Goal: Use online tool/utility: Utilize a website feature to perform a specific function

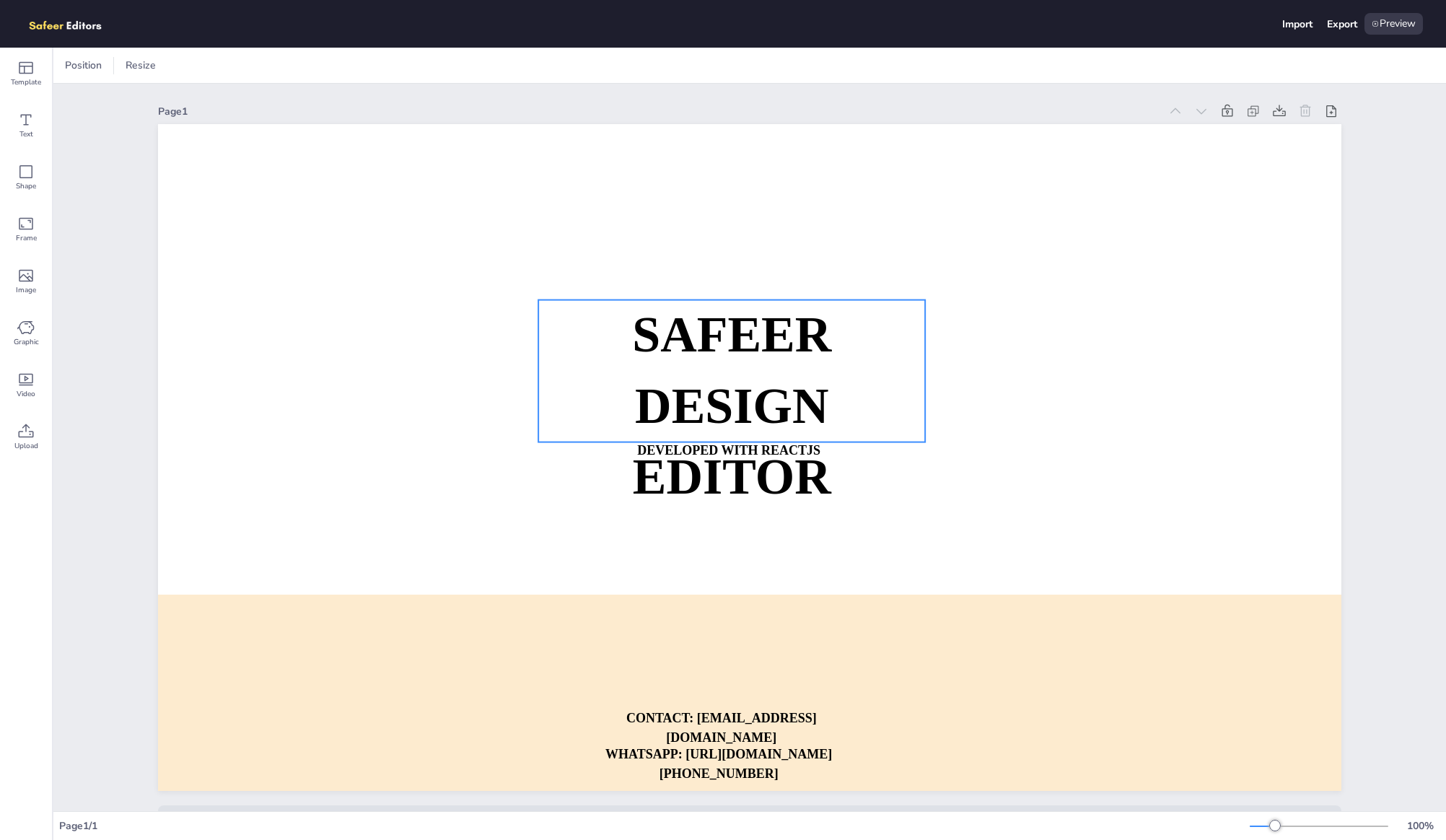
click at [771, 333] on strong "SAFEER" at bounding box center [731, 335] width 199 height 56
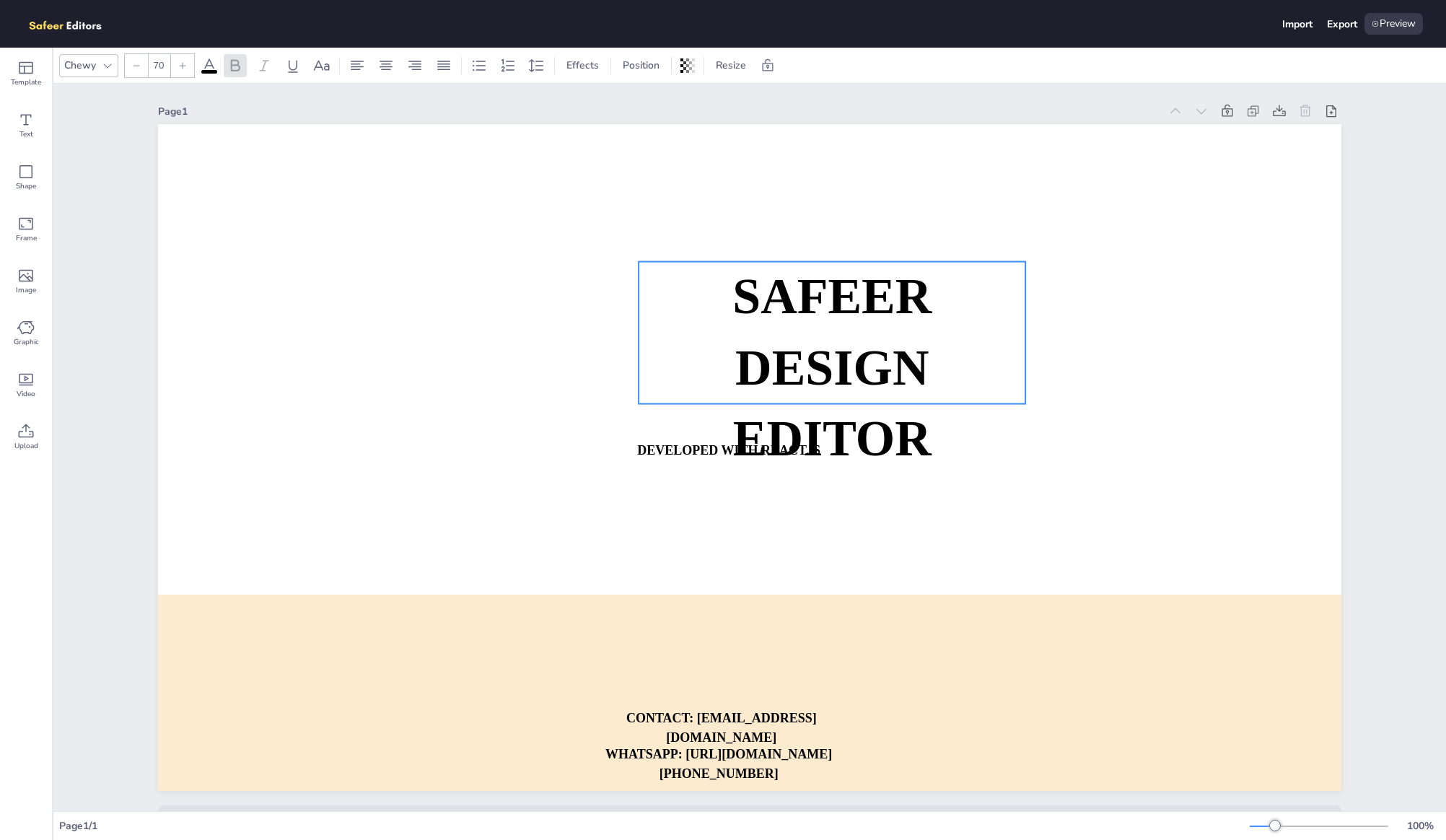
drag, startPoint x: 755, startPoint y: 338, endPoint x: 1020, endPoint y: 285, distance: 270.2
click at [932, 285] on strong "SAFEER" at bounding box center [832, 297] width 199 height 56
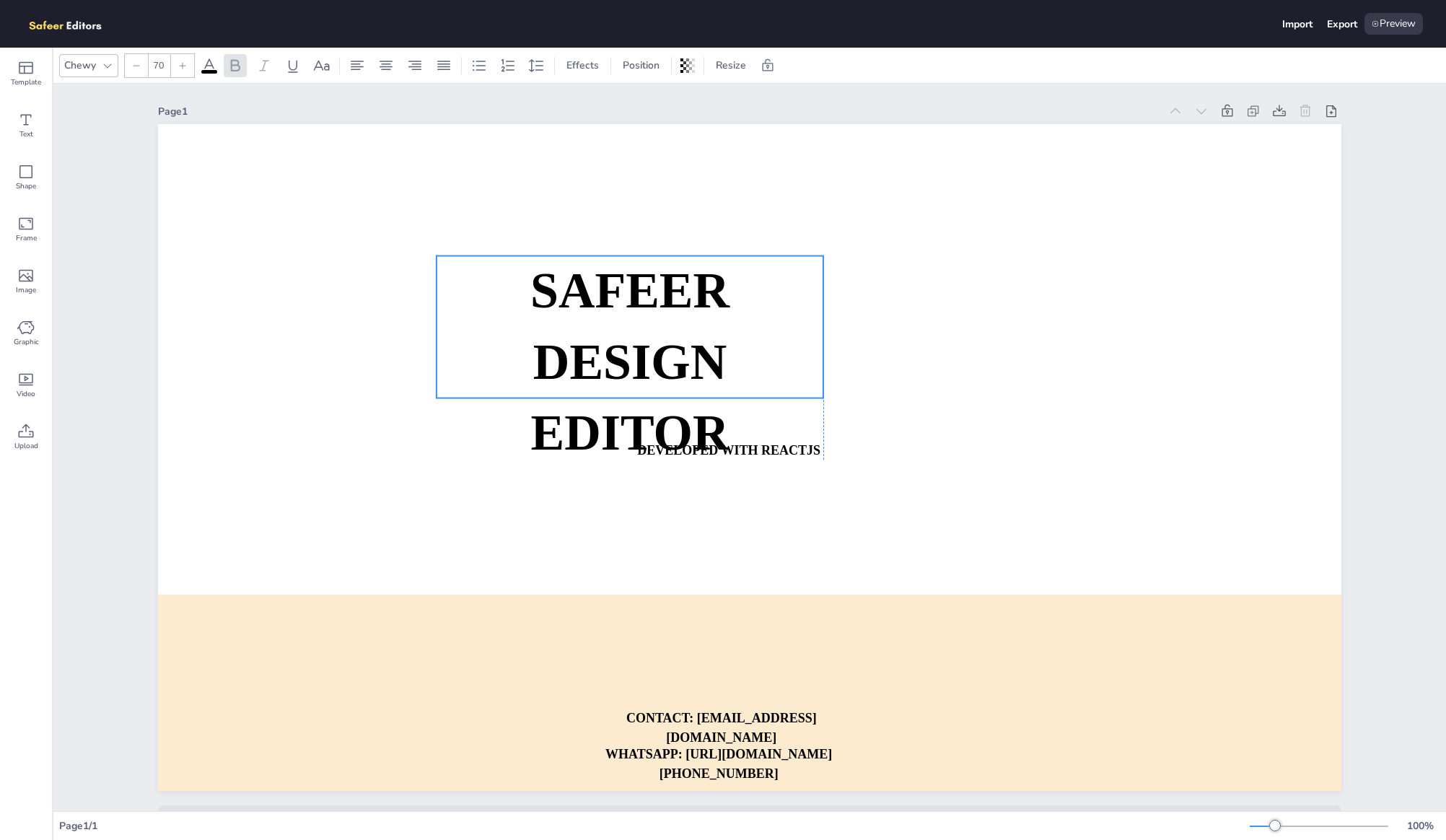
drag, startPoint x: 1020, startPoint y: 285, endPoint x: 583, endPoint y: 264, distance: 437.5
click at [583, 265] on strong "SAFEER" at bounding box center [629, 291] width 199 height 56
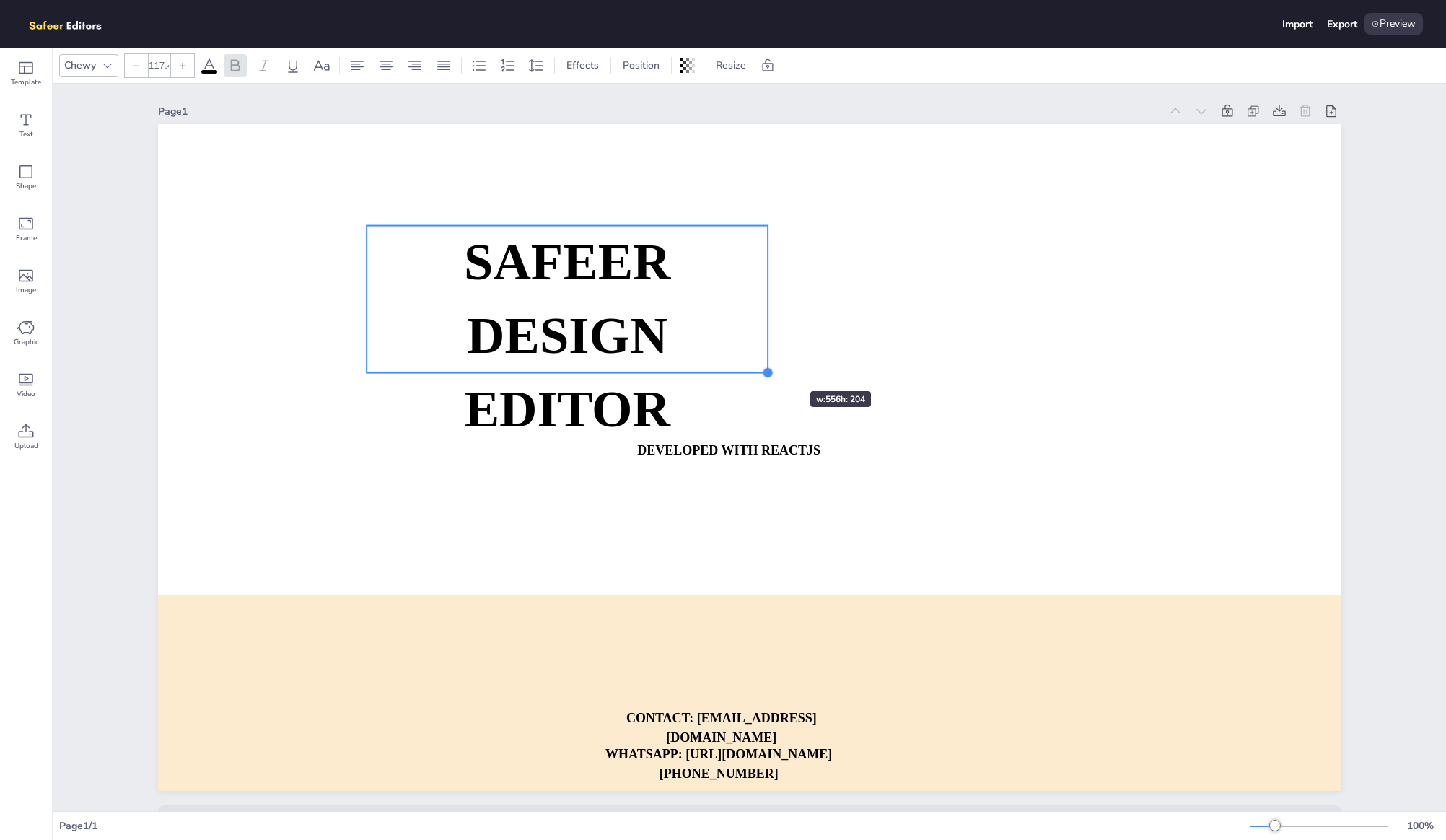
type input "117.8"
drag, startPoint x: 753, startPoint y: 365, endPoint x: 1017, endPoint y: 407, distance: 267.3
click at [1017, 407] on div "SAFEER DESIGN EDITOR DEVELOPED WITH REACTJS WHATSAPP: [URL][DOMAIN_NAME][PHONE_…" at bounding box center [749, 457] width 1183 height 667
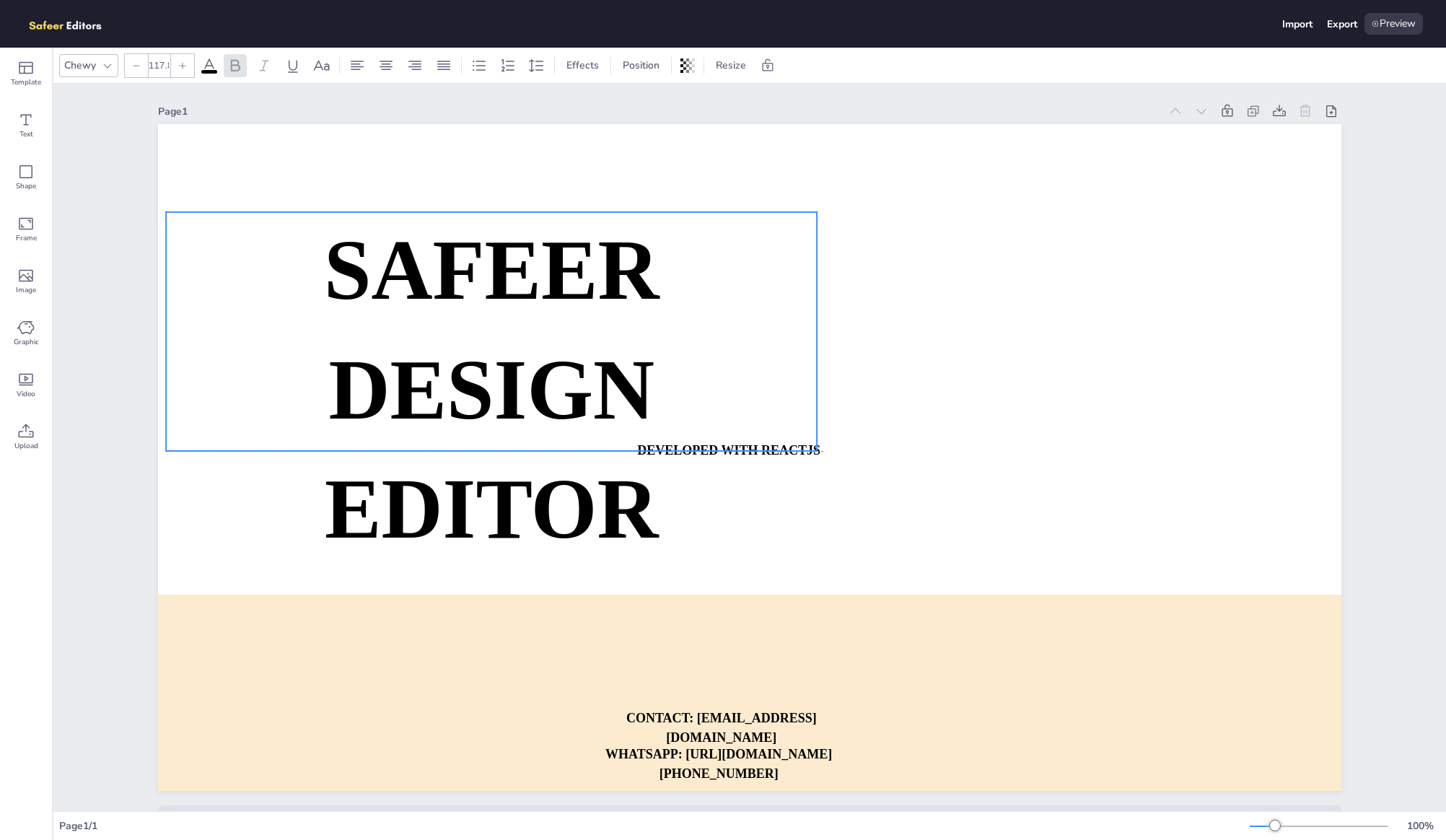
drag, startPoint x: 732, startPoint y: 323, endPoint x: 451, endPoint y: 278, distance: 284.6
click at [451, 278] on strong "SAFEER" at bounding box center [491, 271] width 336 height 93
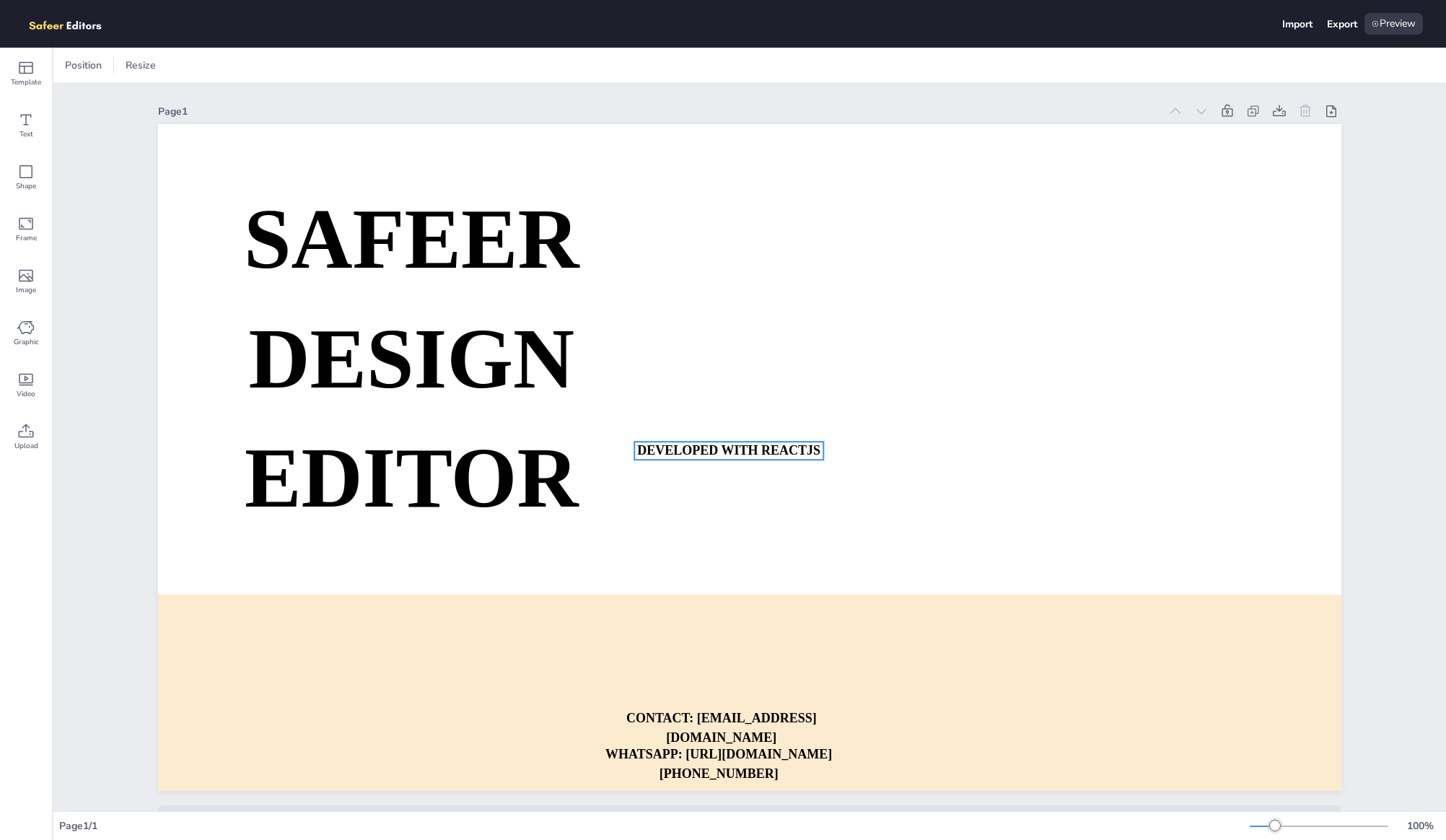
click at [780, 454] on strong "DEVELOPED WITH REACTJS" at bounding box center [729, 451] width 183 height 15
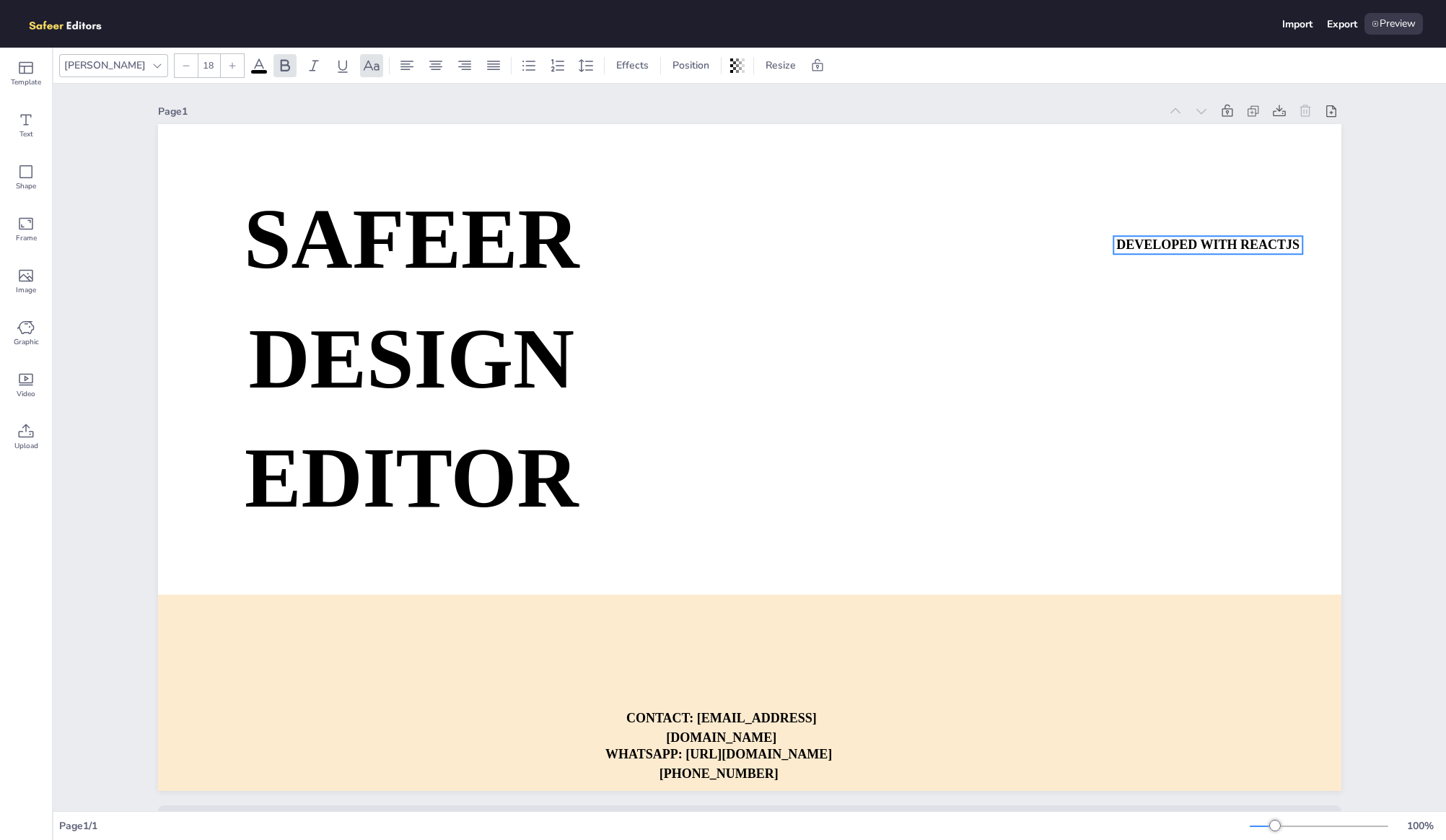
drag, startPoint x: 780, startPoint y: 454, endPoint x: 1255, endPoint y: 251, distance: 516.6
click at [1255, 251] on strong "DEVELOPED WITH REACTJS" at bounding box center [1208, 245] width 183 height 15
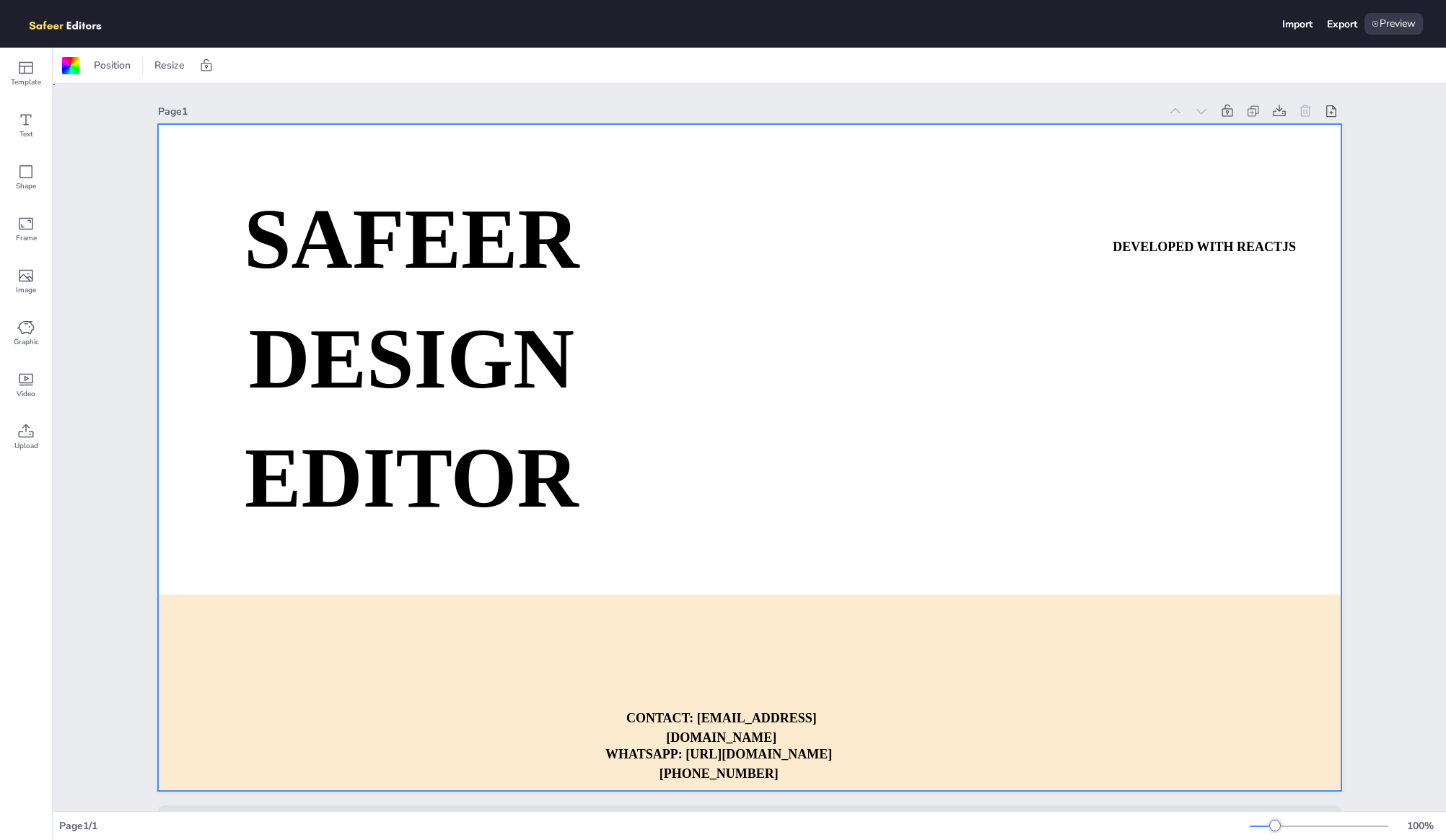
click at [1393, 166] on div "Page 1 SAFEER DESIGN EDITOR DEVELOPED WITH REACTJS WHATSAPP: [URL][DOMAIN_NAME]…" at bounding box center [750, 463] width 1393 height 761
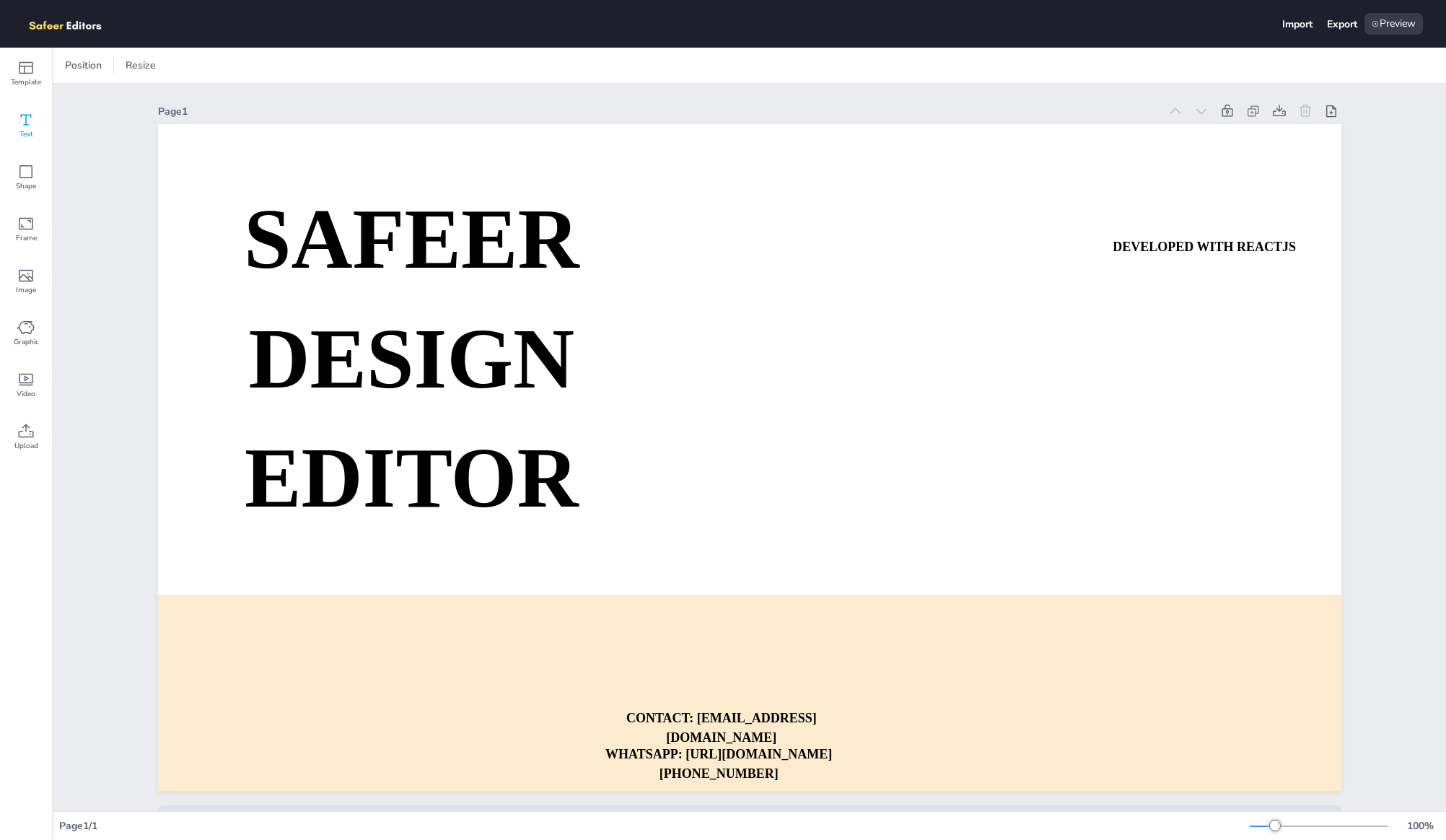
click at [25, 134] on span "Text" at bounding box center [26, 134] width 14 height 11
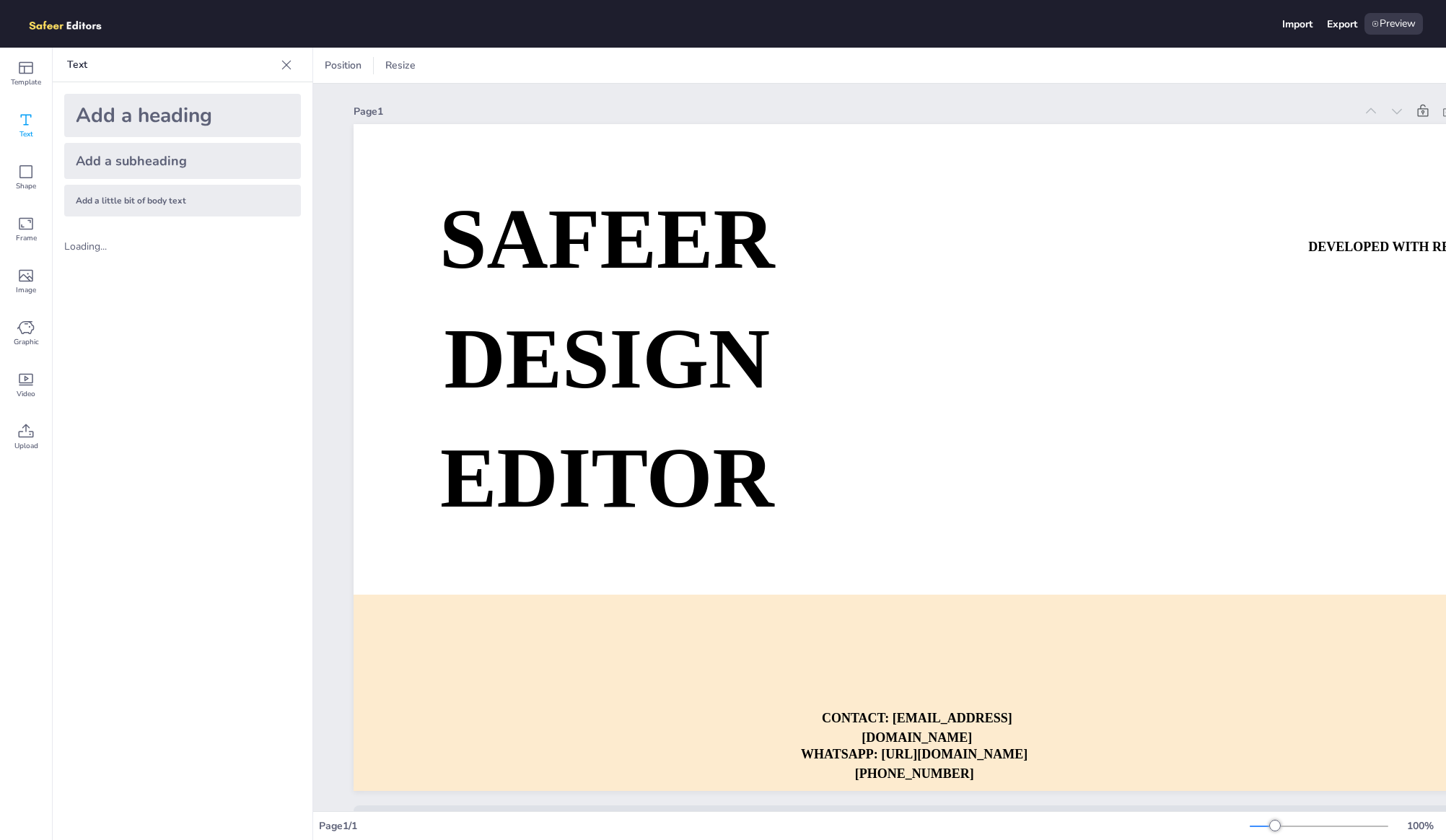
click at [163, 142] on div "Add a subheading" at bounding box center [182, 160] width 237 height 36
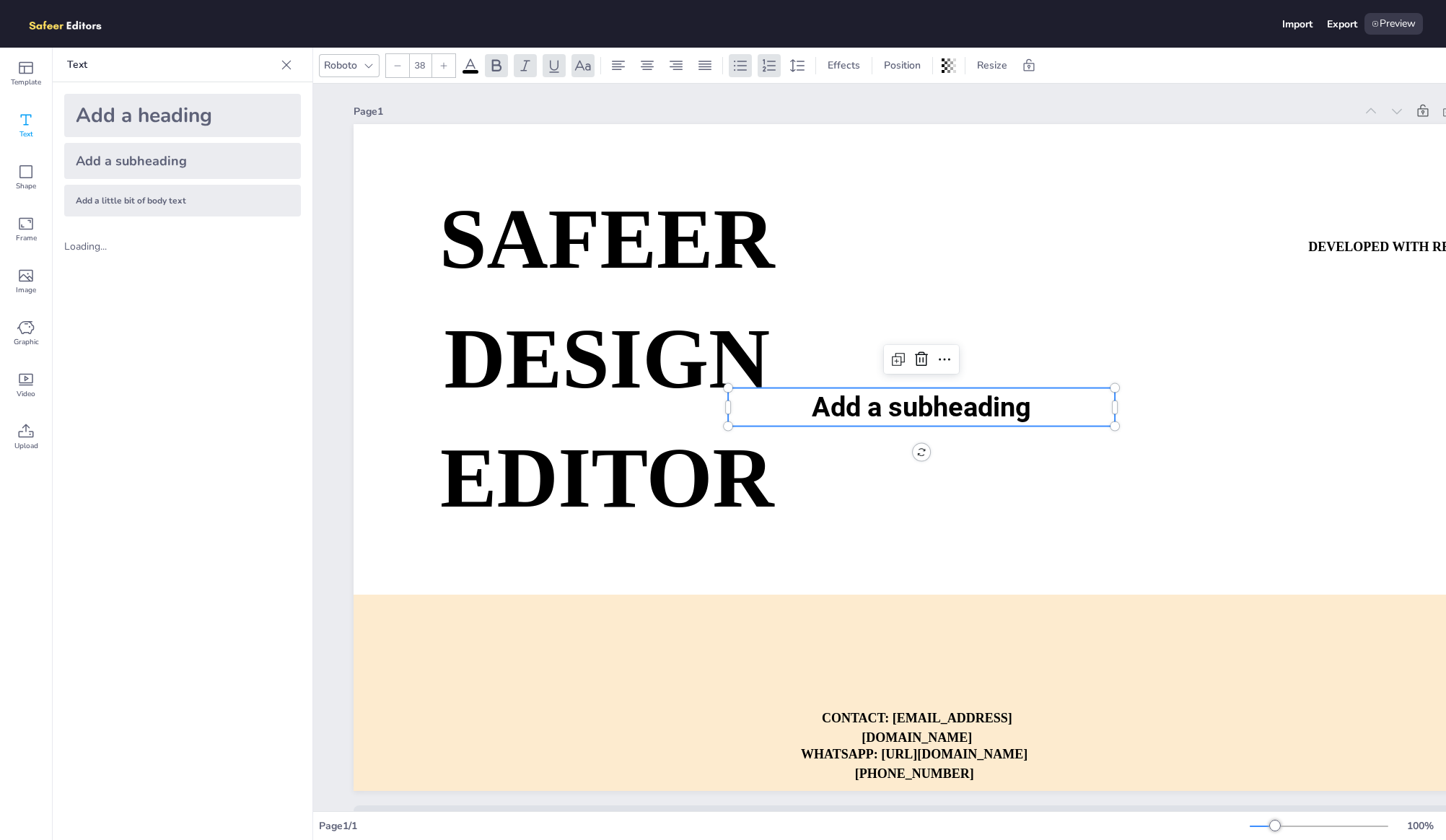
click at [971, 414] on span "Add a subheading" at bounding box center [921, 407] width 219 height 31
click at [492, 66] on icon at bounding box center [497, 65] width 9 height 12
click at [533, 66] on icon at bounding box center [525, 66] width 18 height 18
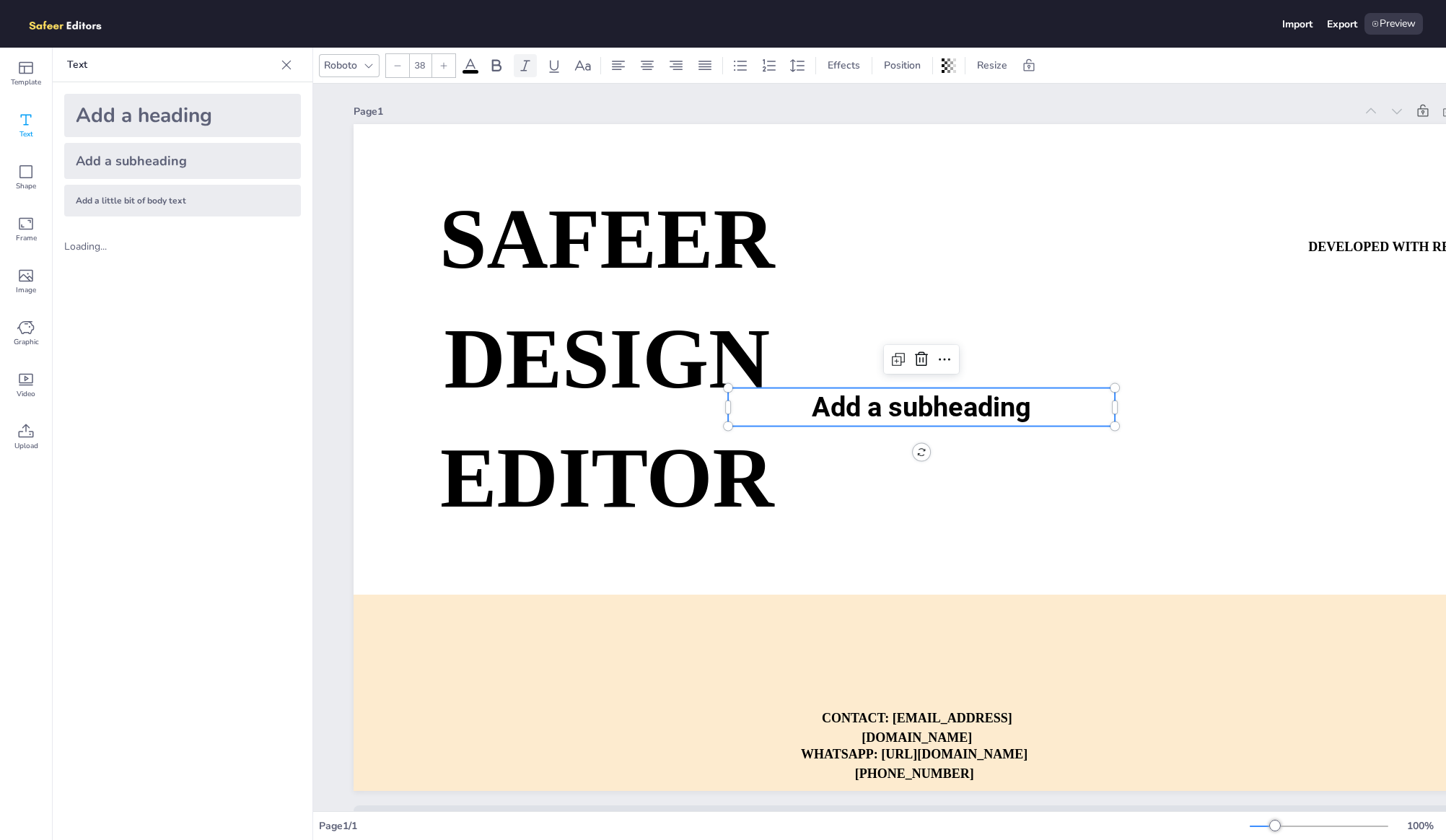
click at [517, 64] on icon at bounding box center [525, 66] width 18 height 18
click at [499, 64] on icon at bounding box center [497, 65] width 9 height 12
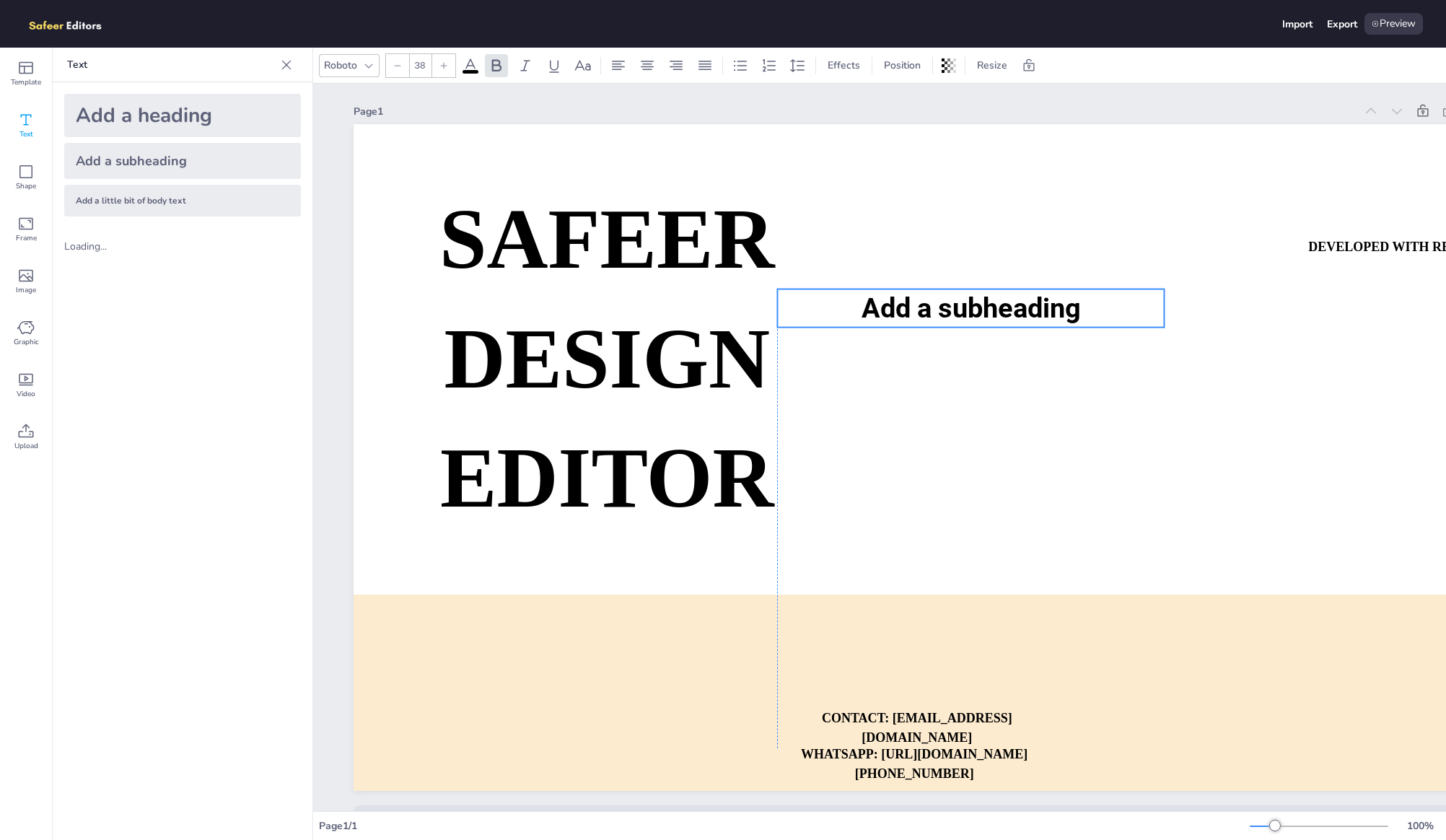
drag, startPoint x: 955, startPoint y: 401, endPoint x: 1064, endPoint y: 187, distance: 240.2
click at [1063, 292] on span "Add a subheading" at bounding box center [970, 308] width 219 height 31
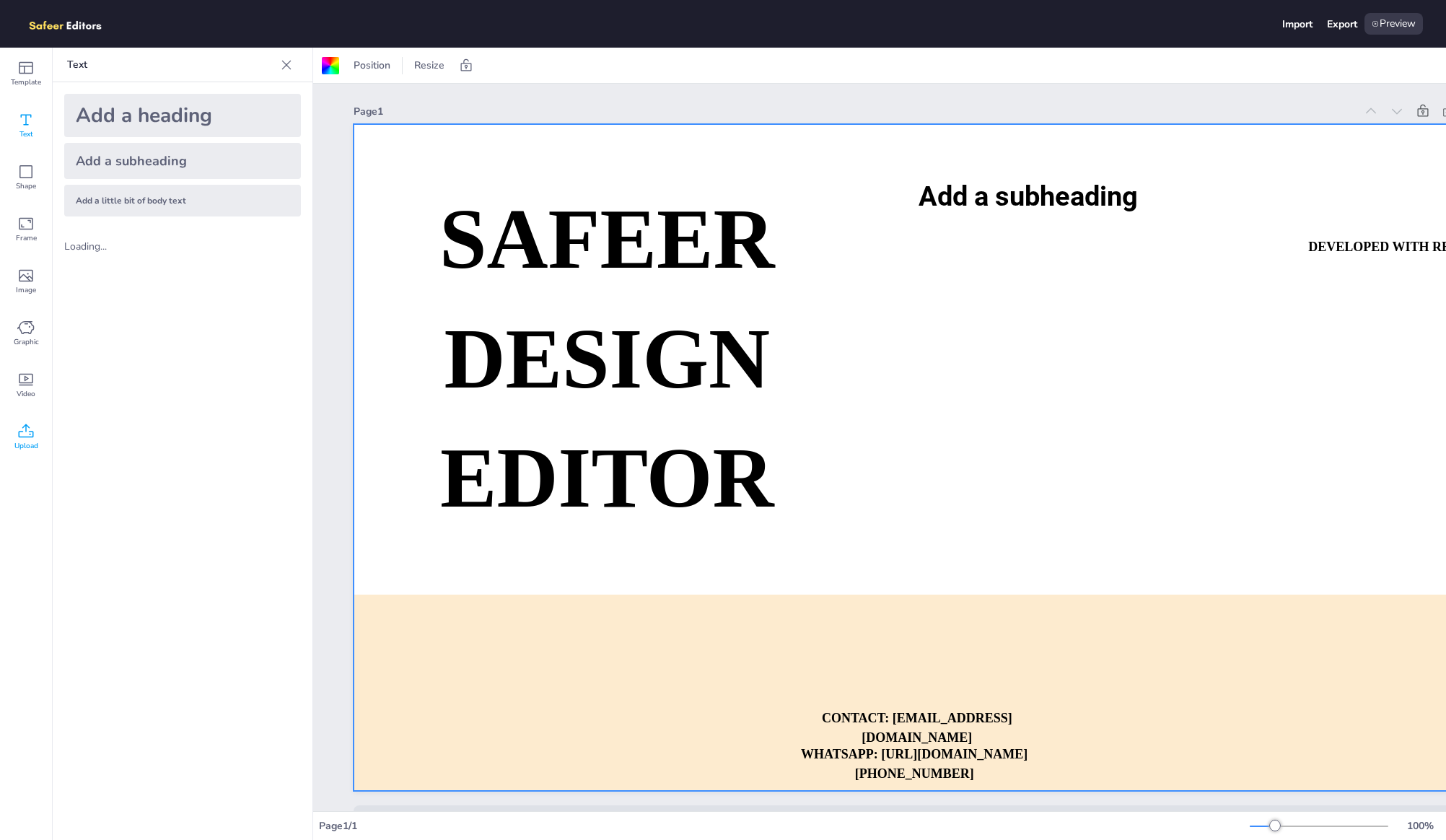
click at [27, 419] on div "Upload" at bounding box center [26, 438] width 52 height 52
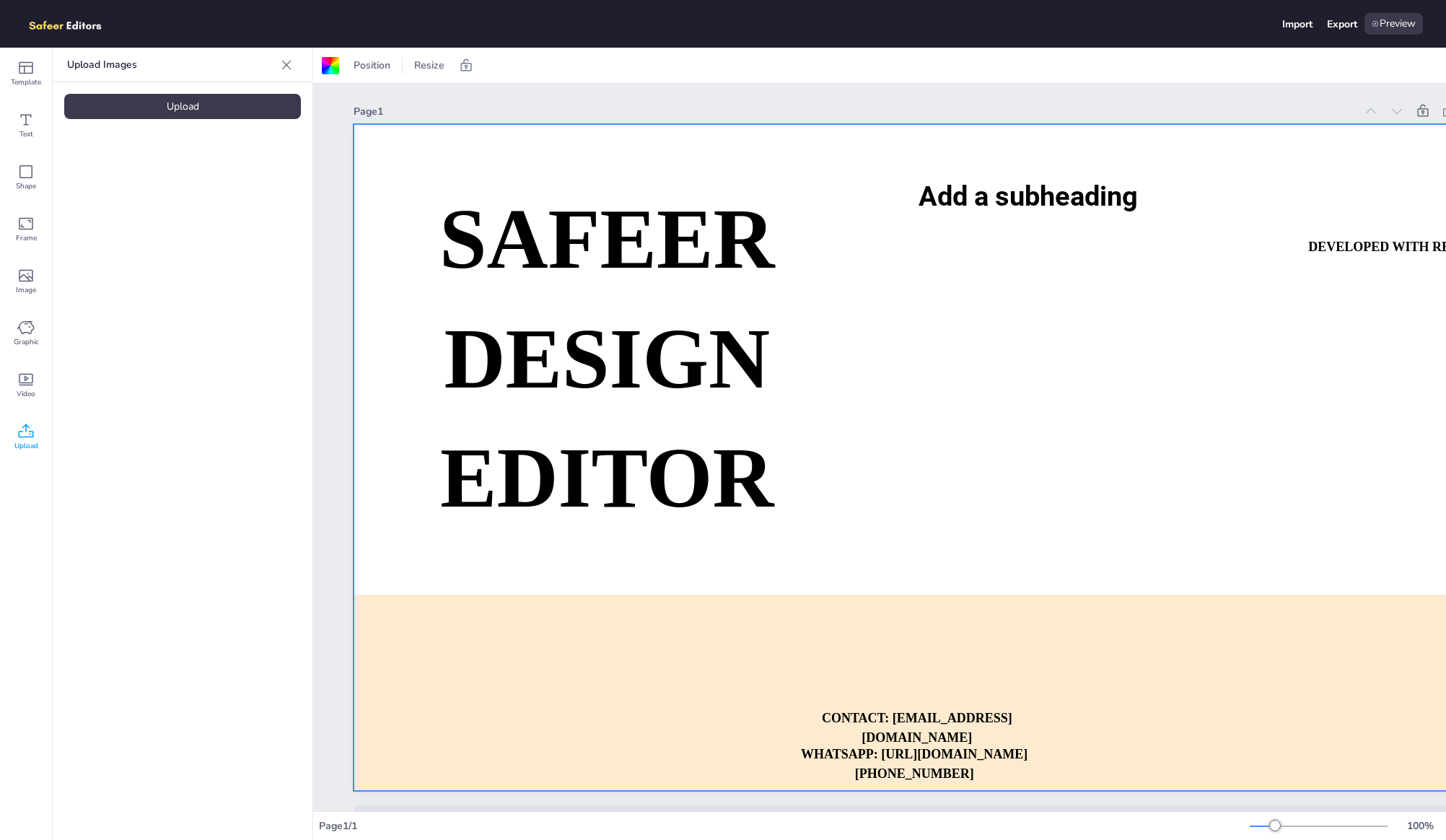
click at [154, 117] on div "Upload" at bounding box center [182, 105] width 237 height 25
click at [106, 253] on img at bounding box center [121, 200] width 86 height 116
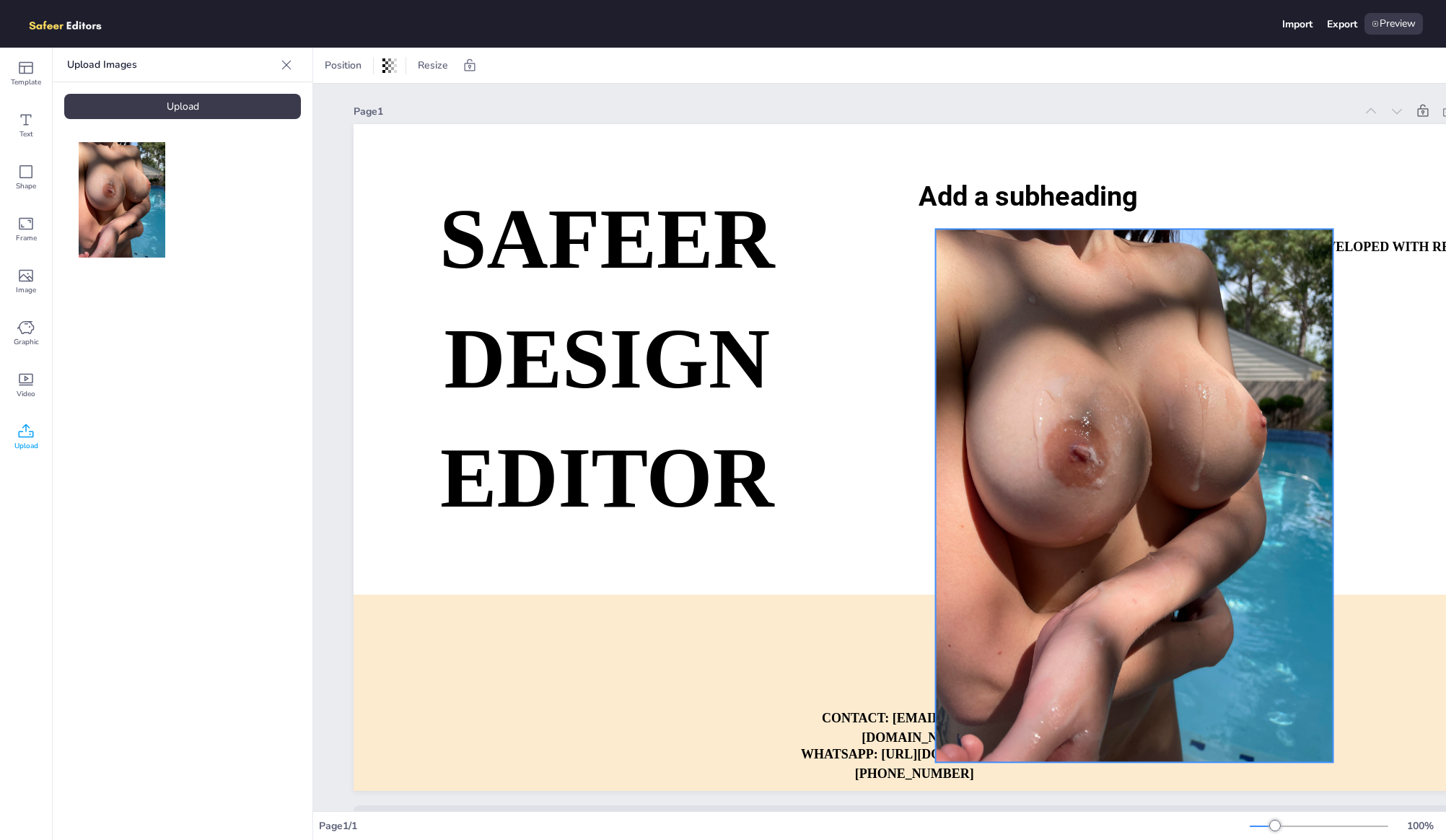
drag, startPoint x: 1044, startPoint y: 404, endPoint x: 1232, endPoint y: 442, distance: 191.8
click at [1232, 442] on div at bounding box center [1135, 495] width 398 height 534
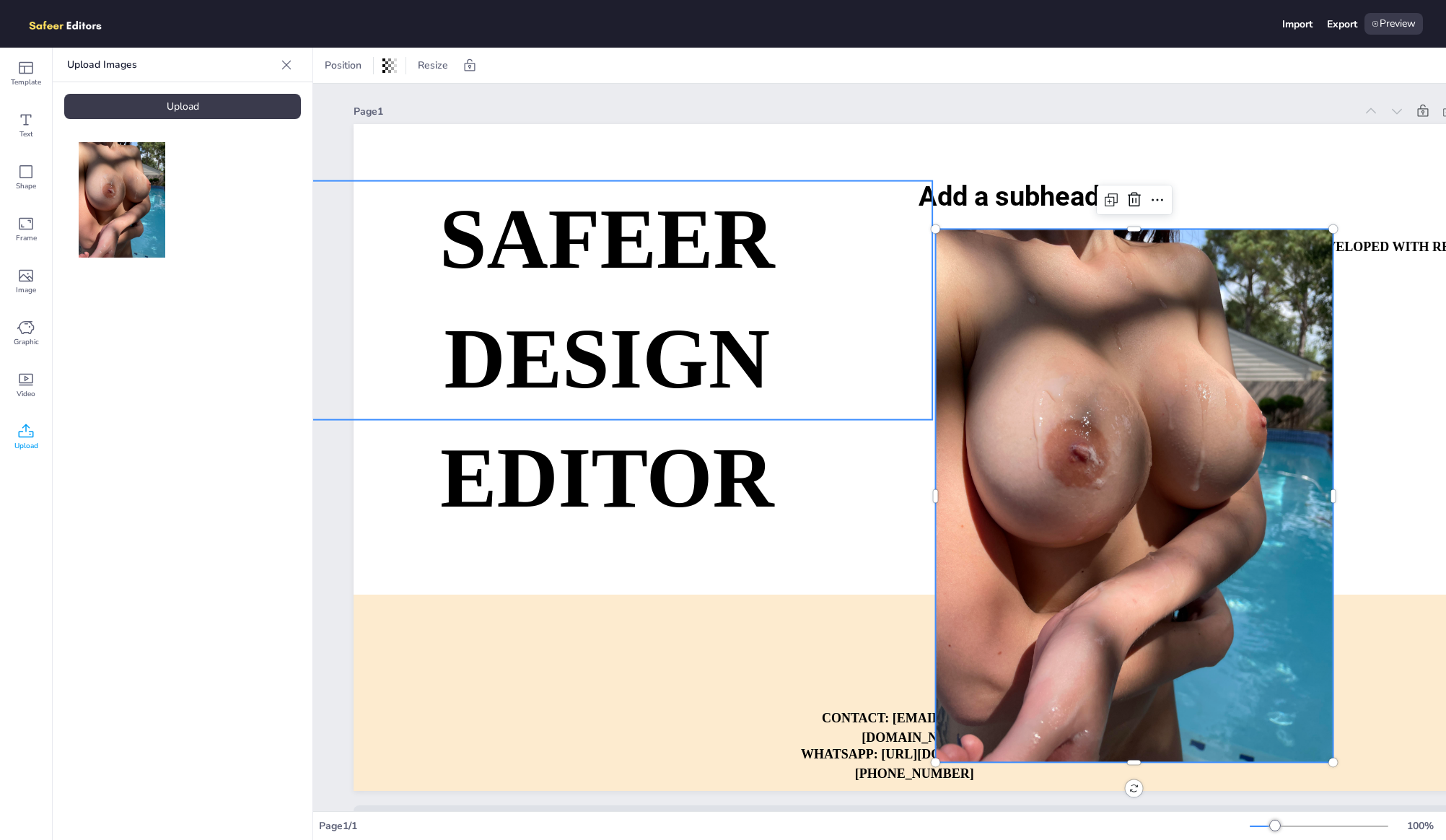
click at [815, 512] on p "DESIGN EDITOR" at bounding box center [607, 418] width 651 height 238
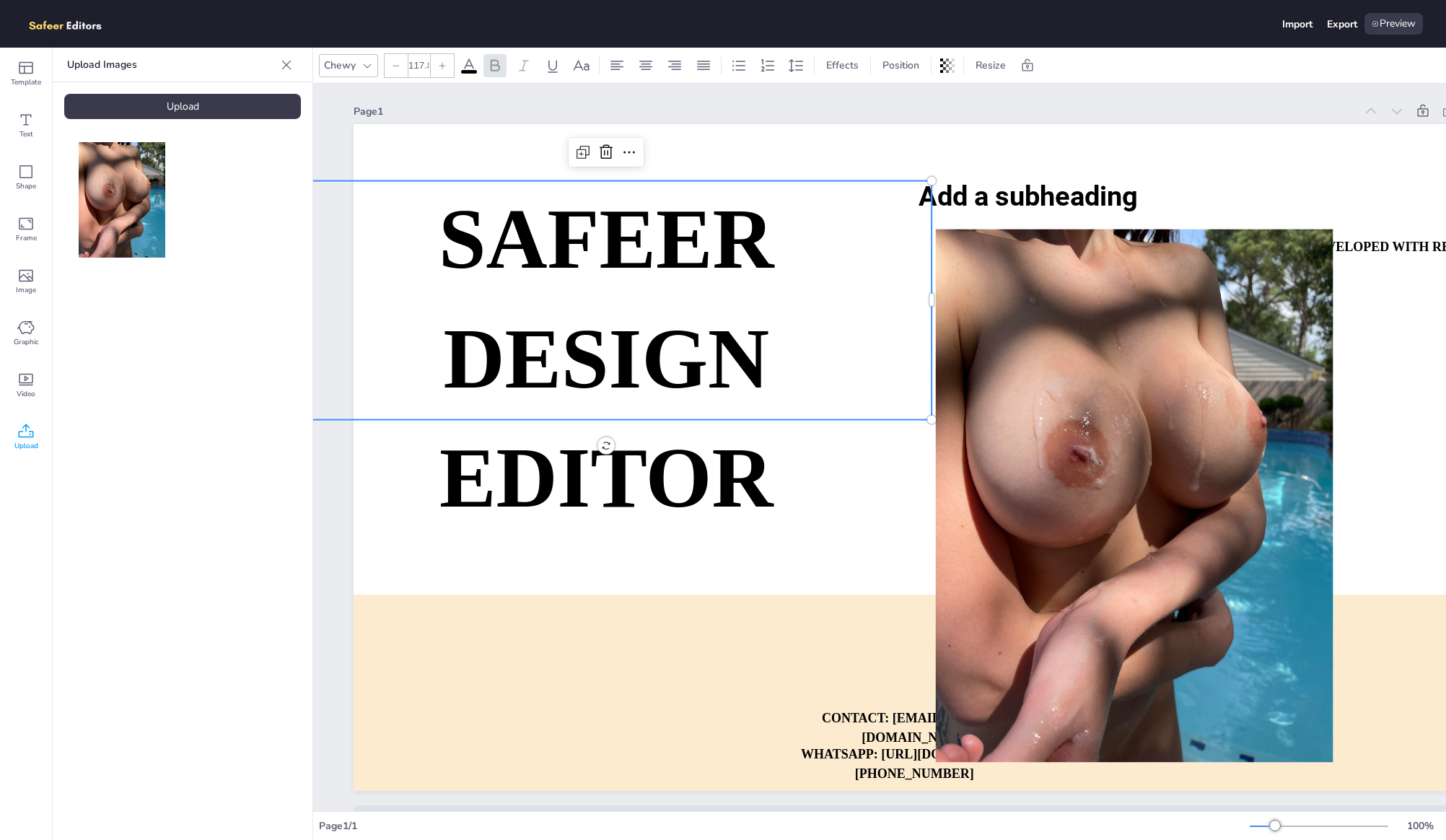
click at [339, 558] on div "Page 1 SAFEER DESIGN EDITOR DEVELOPED WITH REACTJS WHATSAPP: [URL][DOMAIN_NAME]…" at bounding box center [945, 463] width 1265 height 761
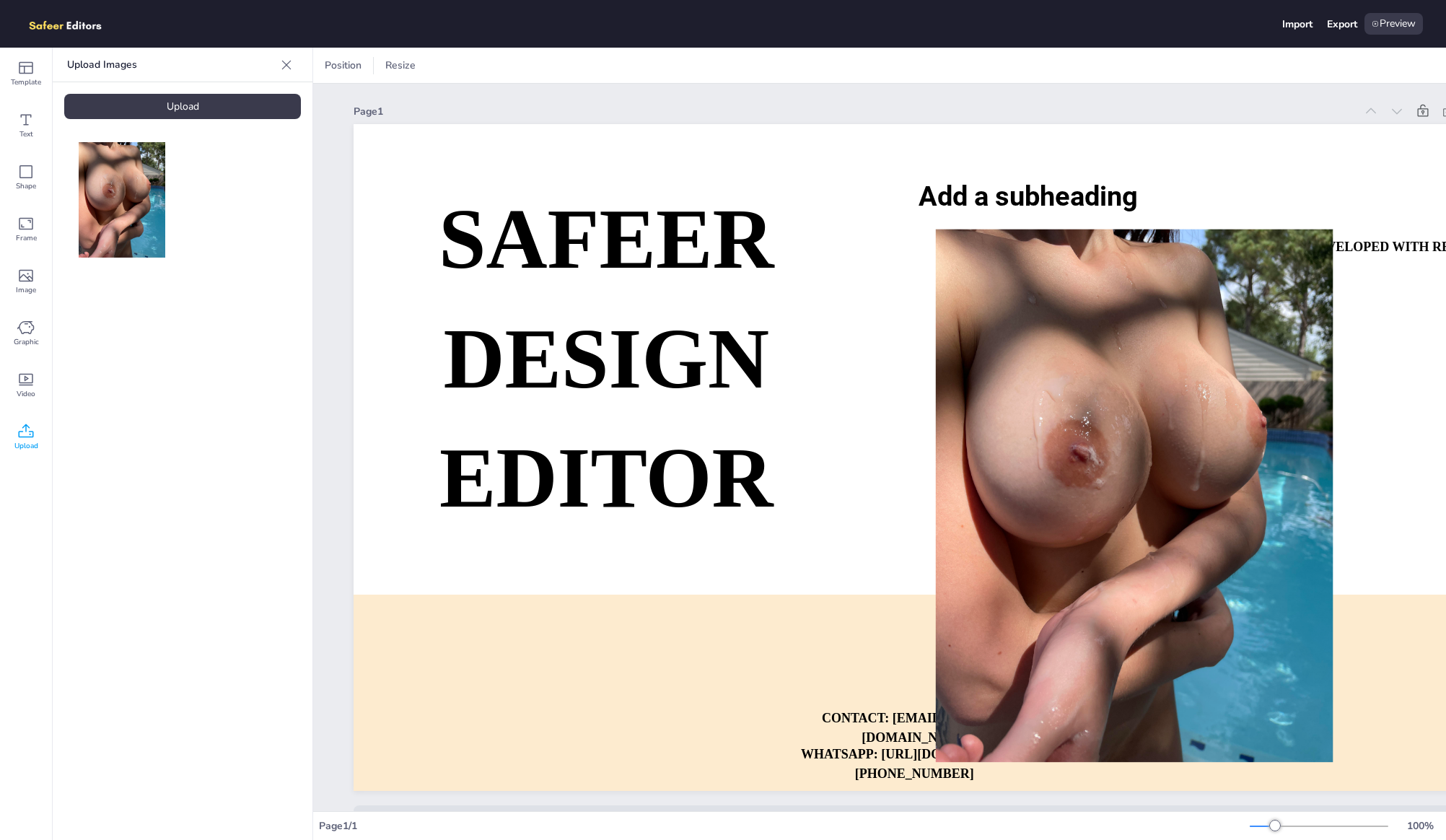
click at [284, 68] on icon at bounding box center [287, 65] width 15 height 15
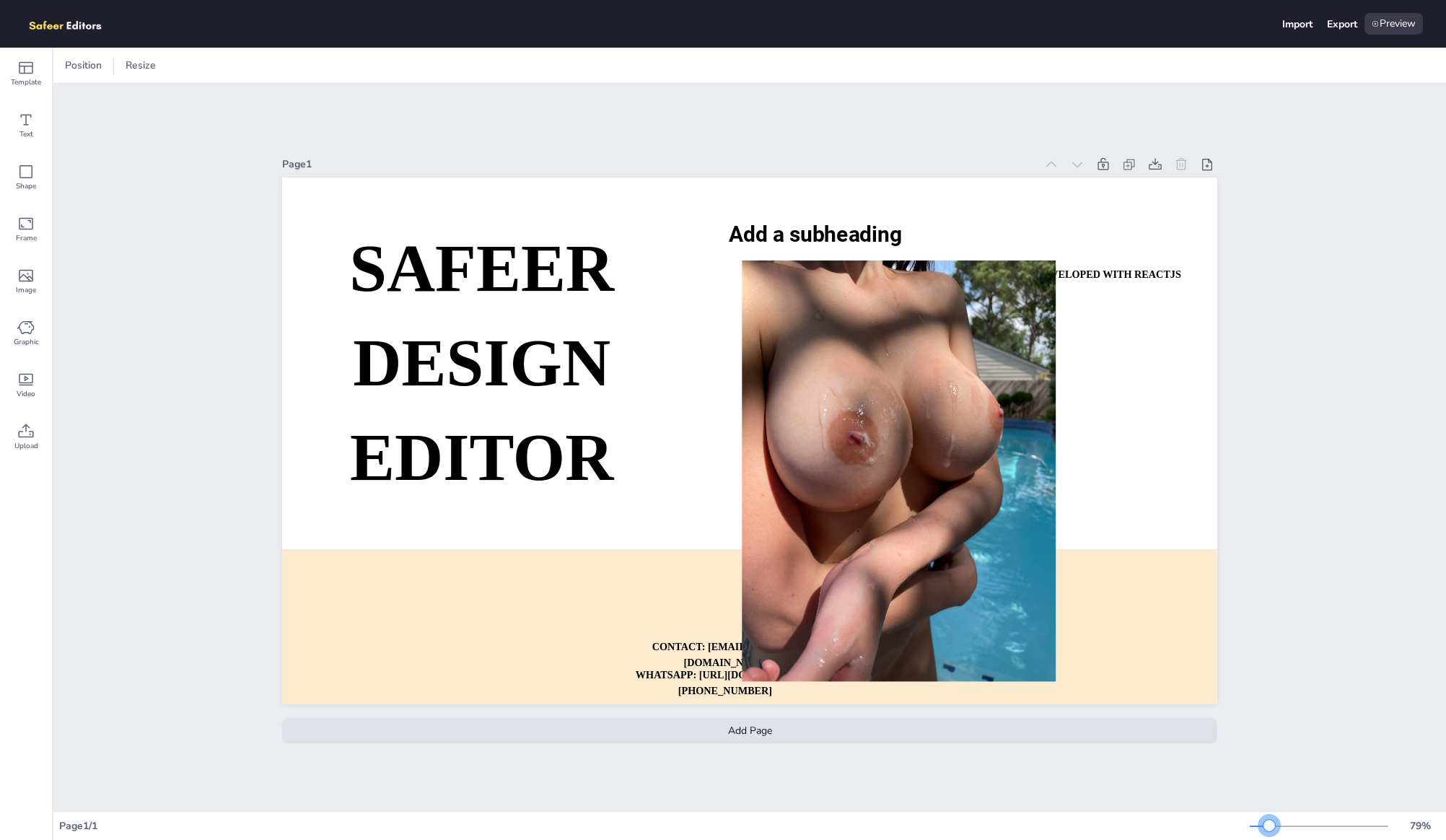
click at [1269, 825] on div at bounding box center [1269, 825] width 11 height 11
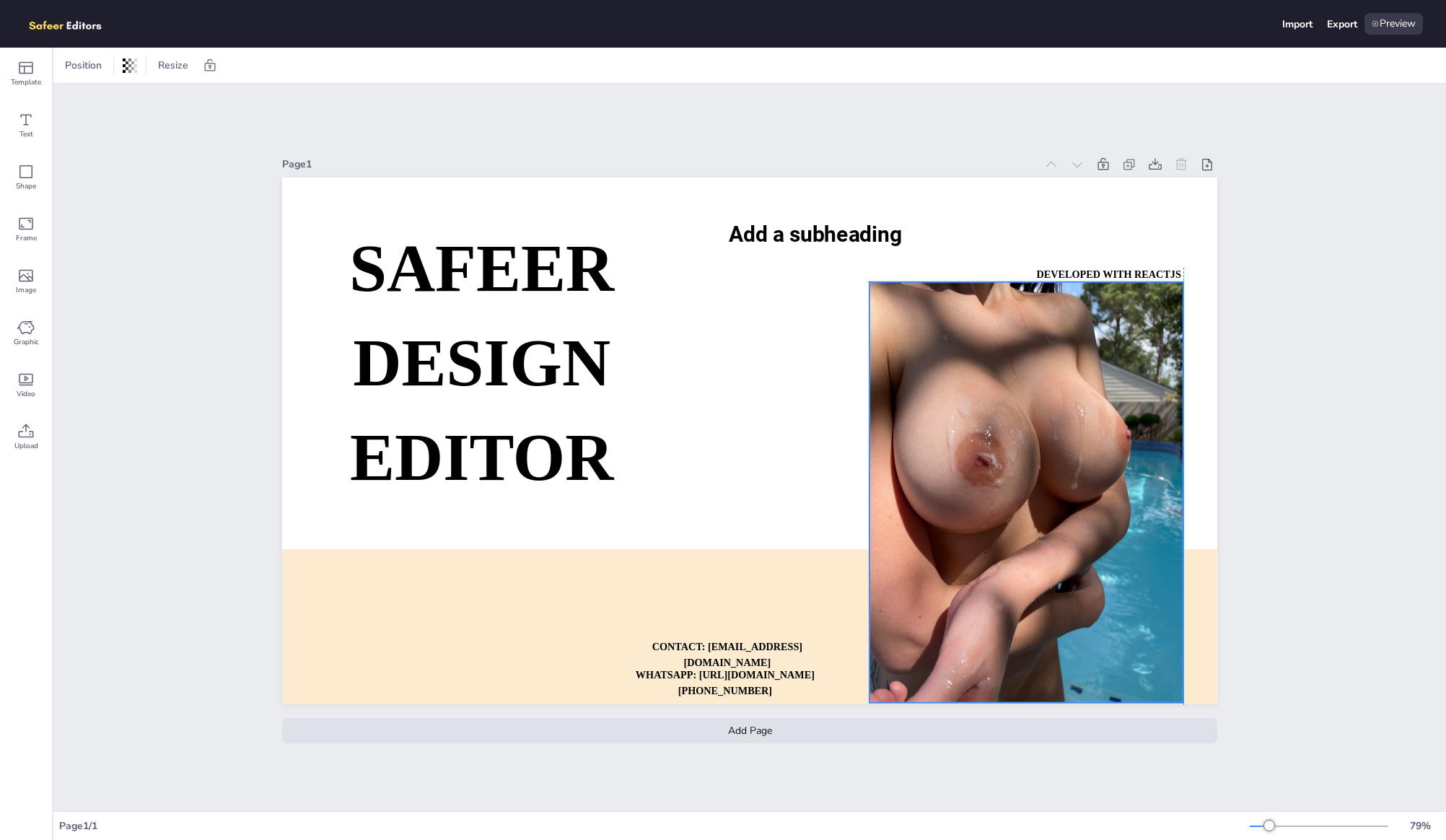
drag, startPoint x: 987, startPoint y: 540, endPoint x: 1114, endPoint y: 563, distance: 129.1
click at [1114, 563] on div at bounding box center [1026, 492] width 314 height 422
click at [1026, 728] on div "Add Page" at bounding box center [749, 730] width 935 height 25
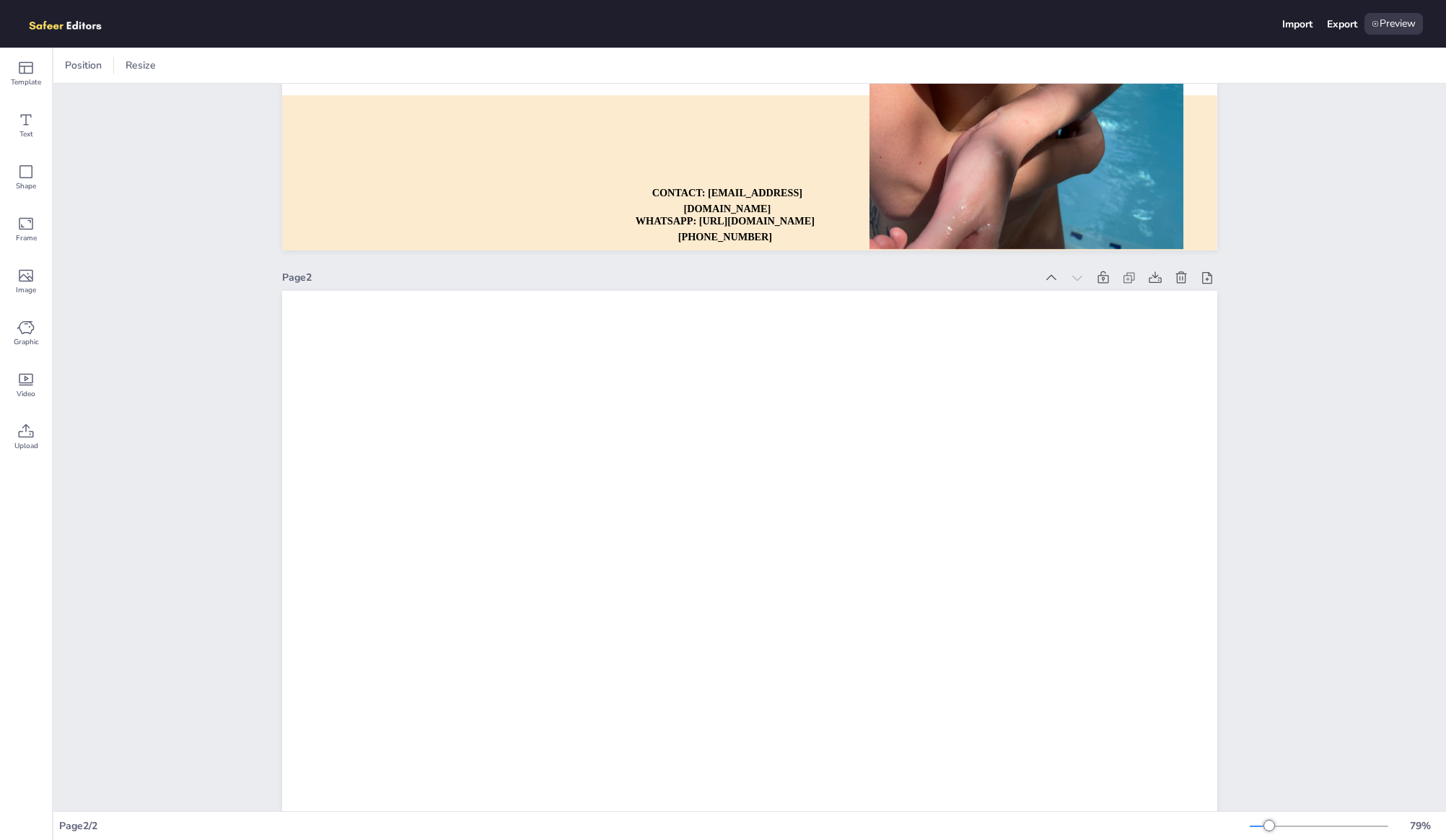
scroll to position [461, 0]
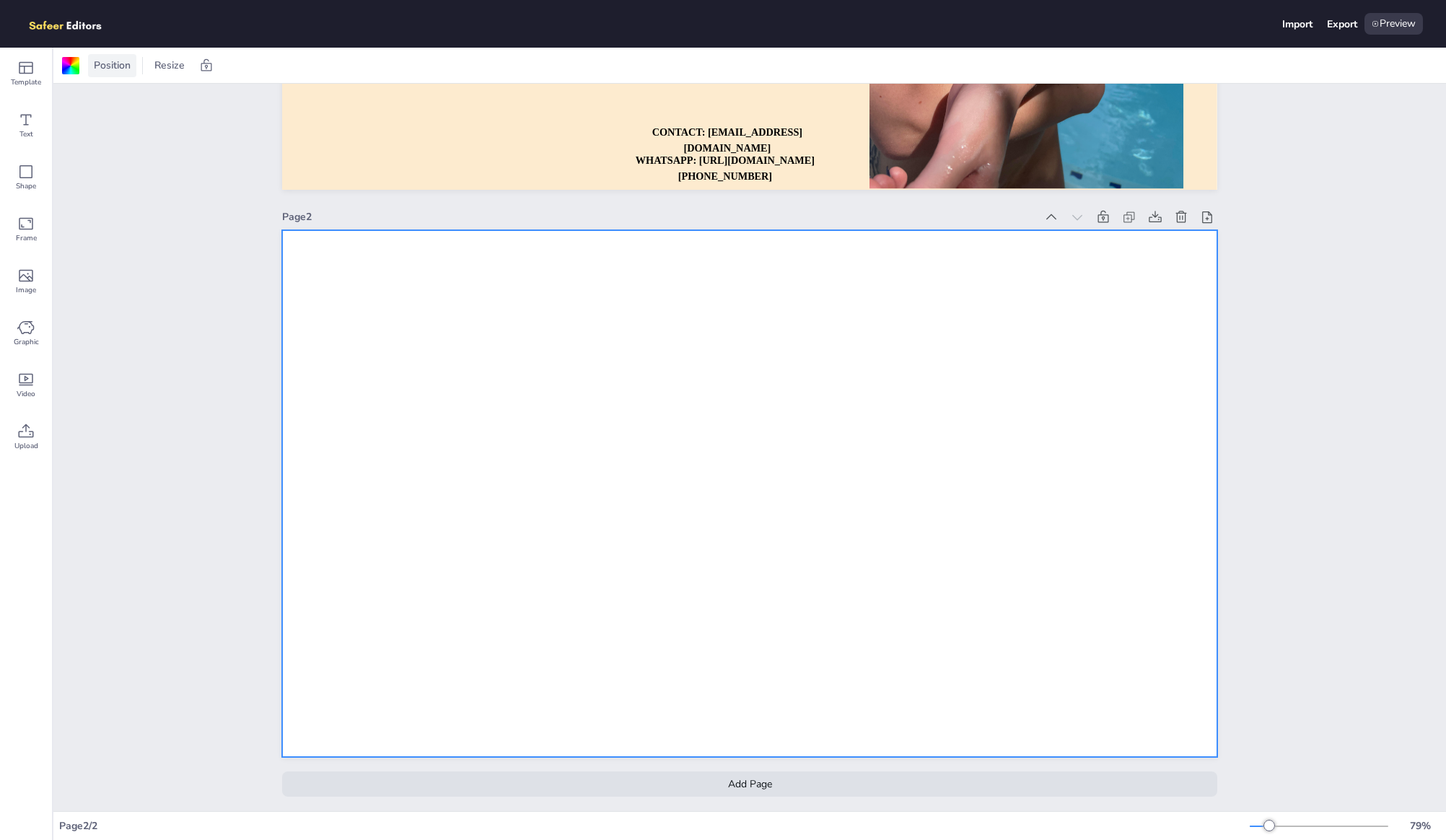
click at [113, 56] on div "Position" at bounding box center [112, 66] width 48 height 23
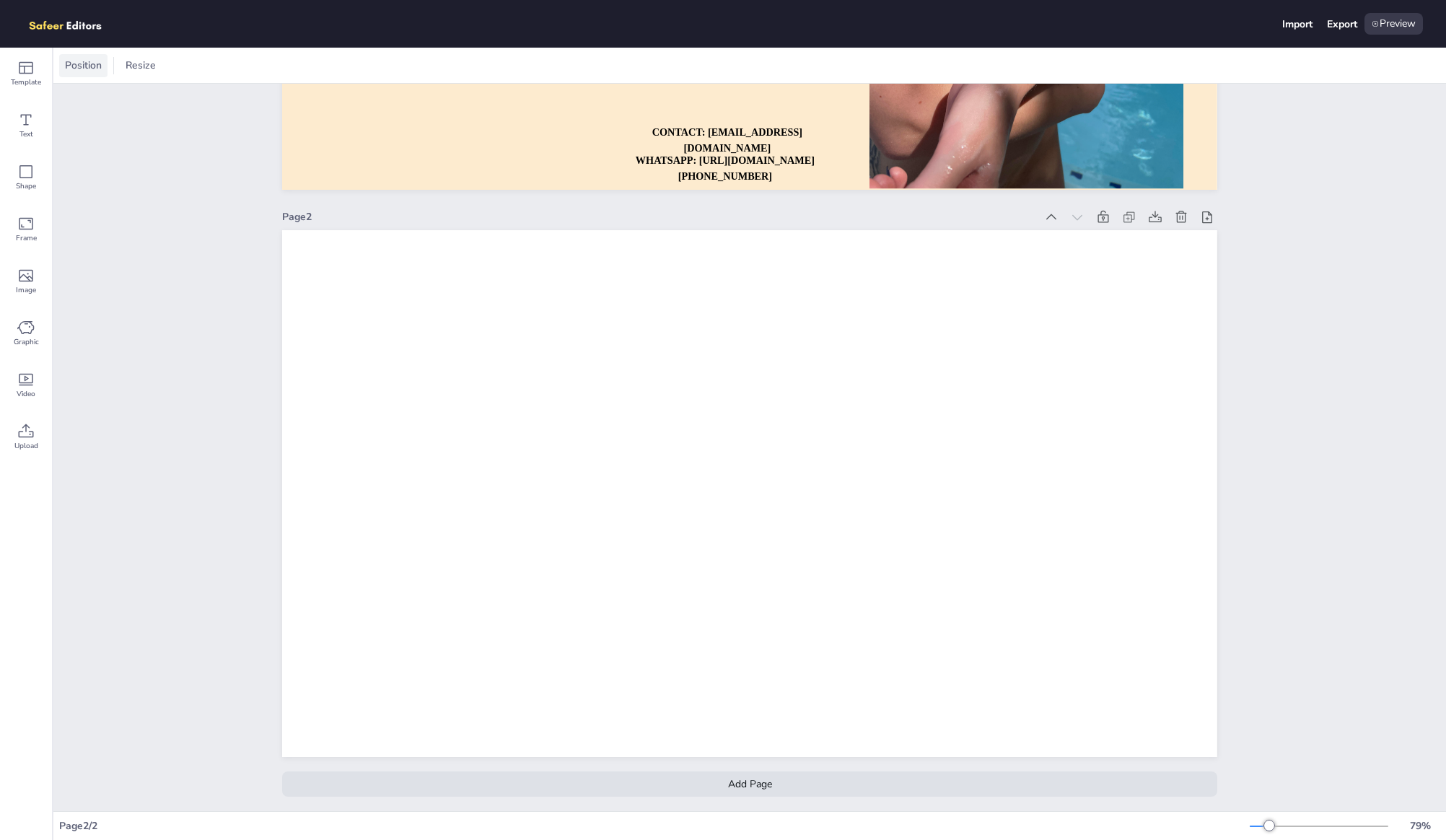
click at [90, 60] on span "Position" at bounding box center [83, 65] width 43 height 14
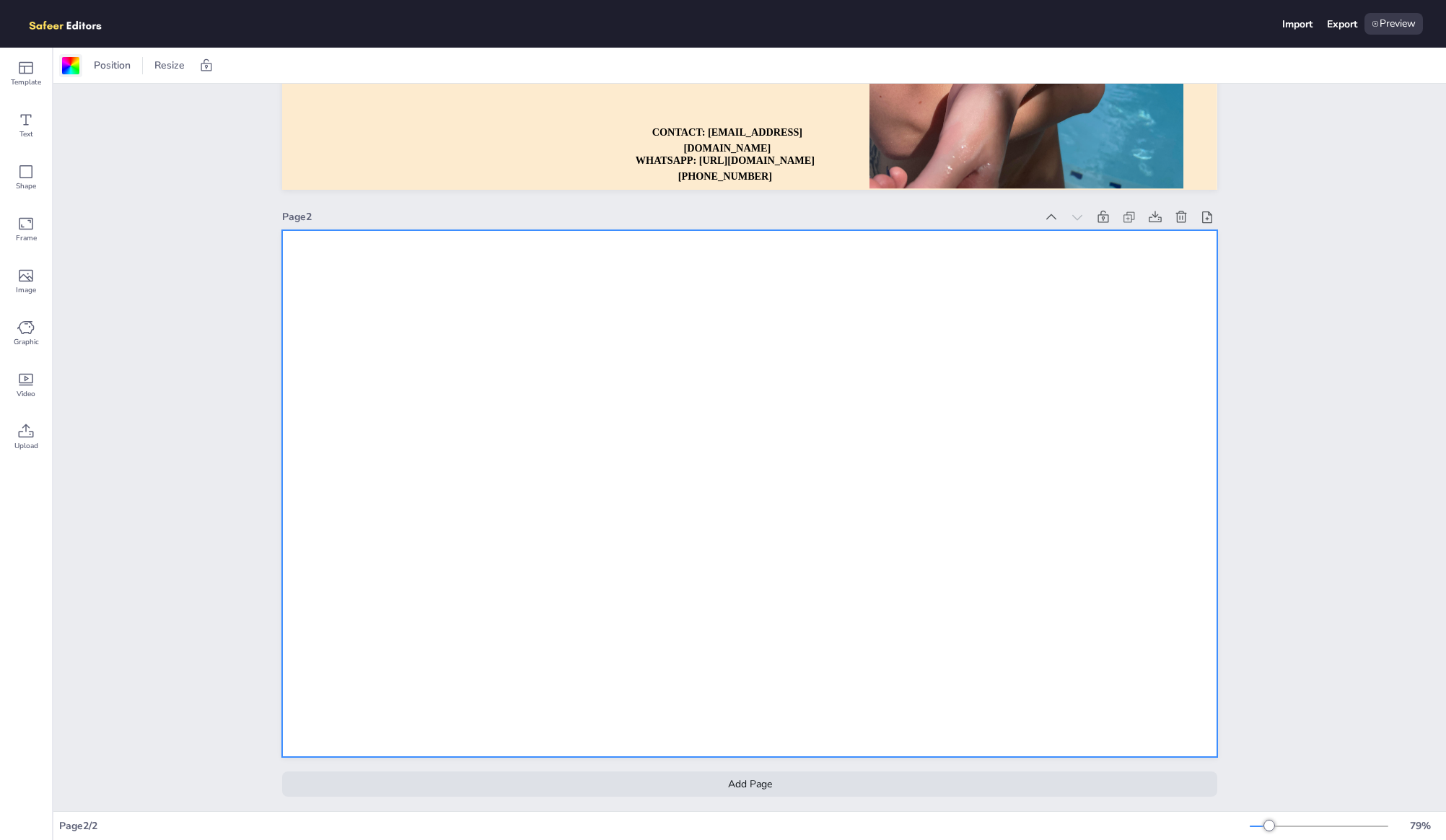
click at [70, 64] on div at bounding box center [70, 66] width 18 height 18
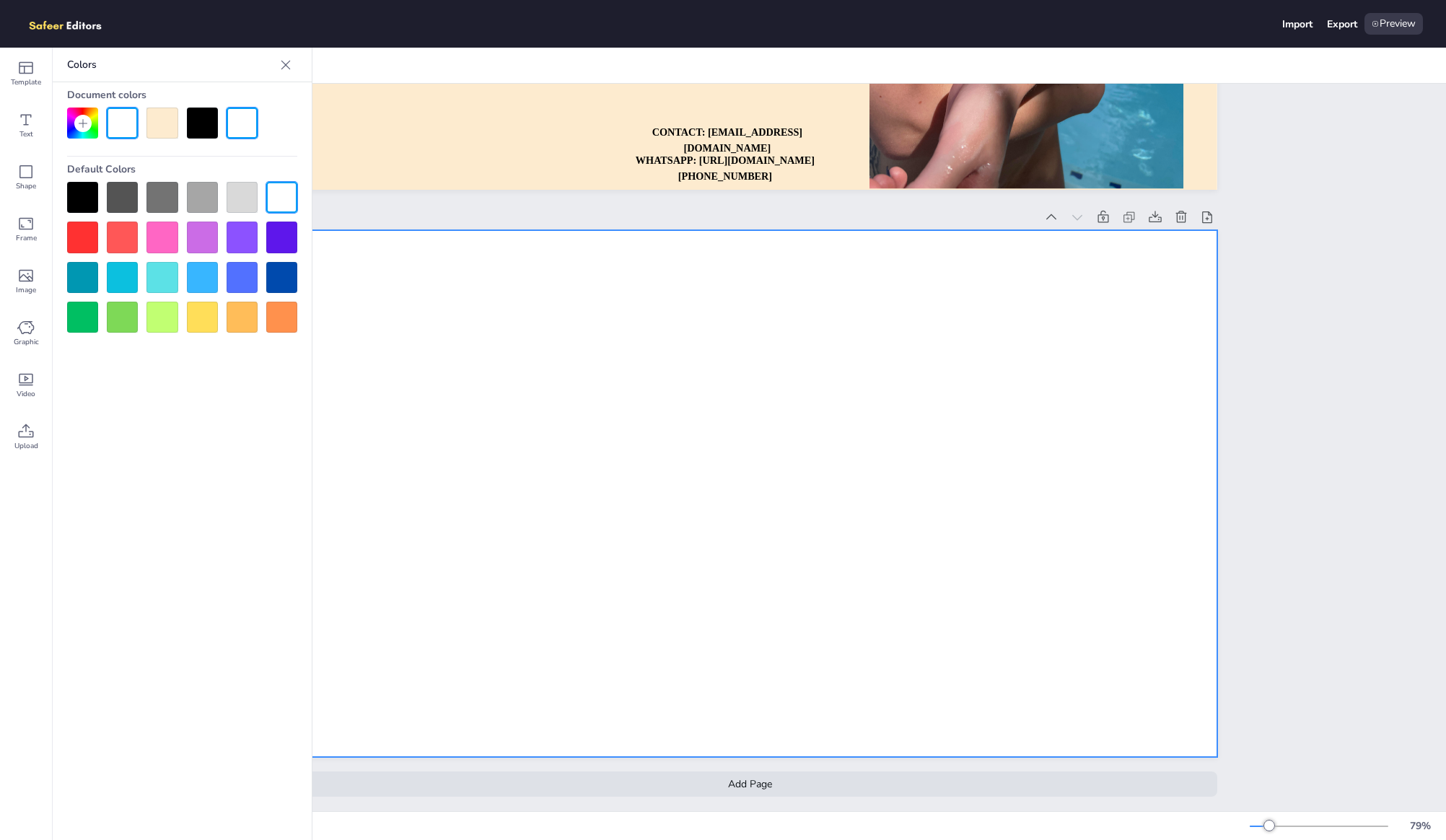
click at [133, 153] on div "Document colors Default Colors" at bounding box center [182, 207] width 259 height 251
click at [167, 123] on div at bounding box center [162, 123] width 31 height 31
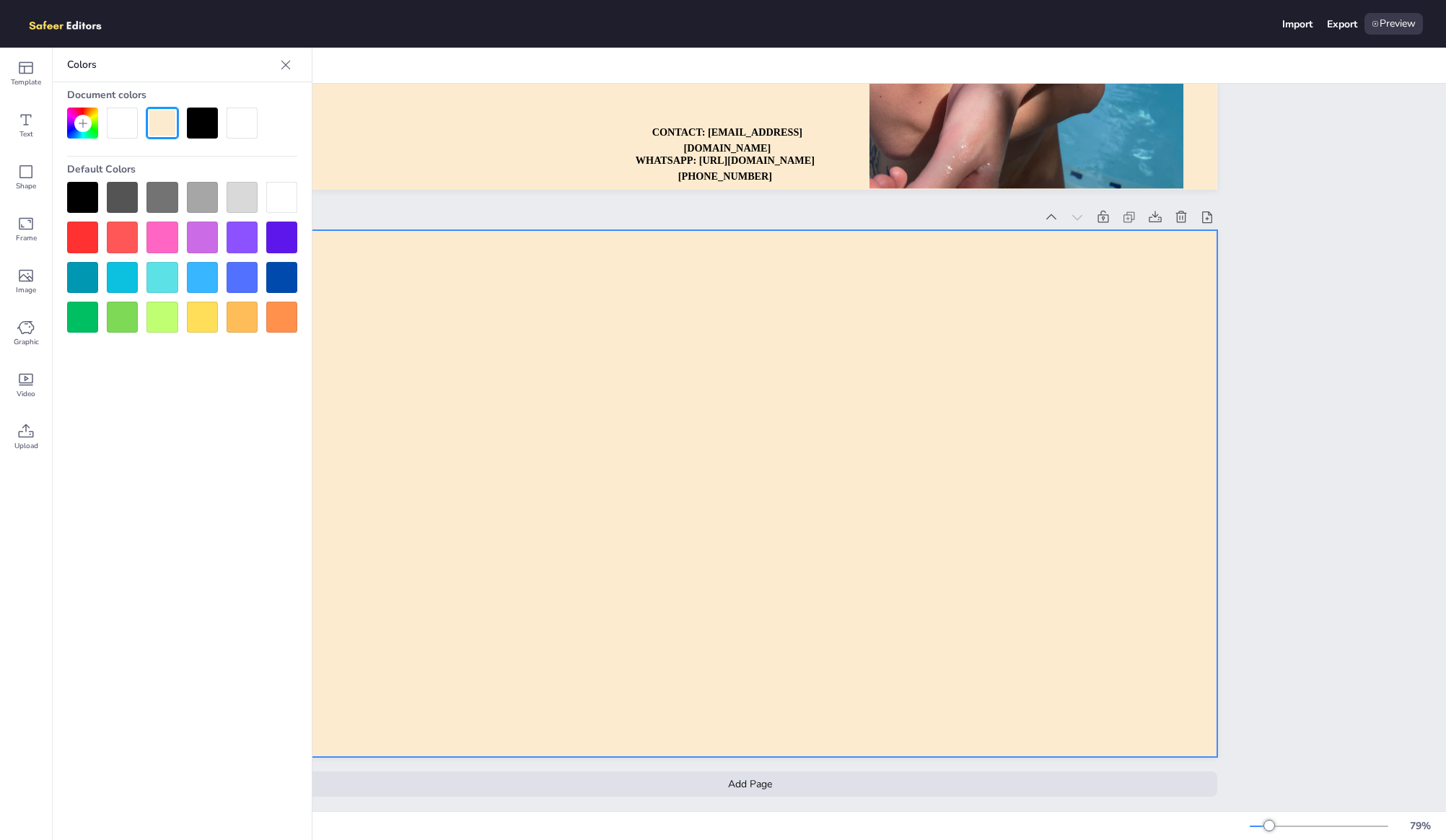
click at [204, 123] on div at bounding box center [203, 123] width 31 height 31
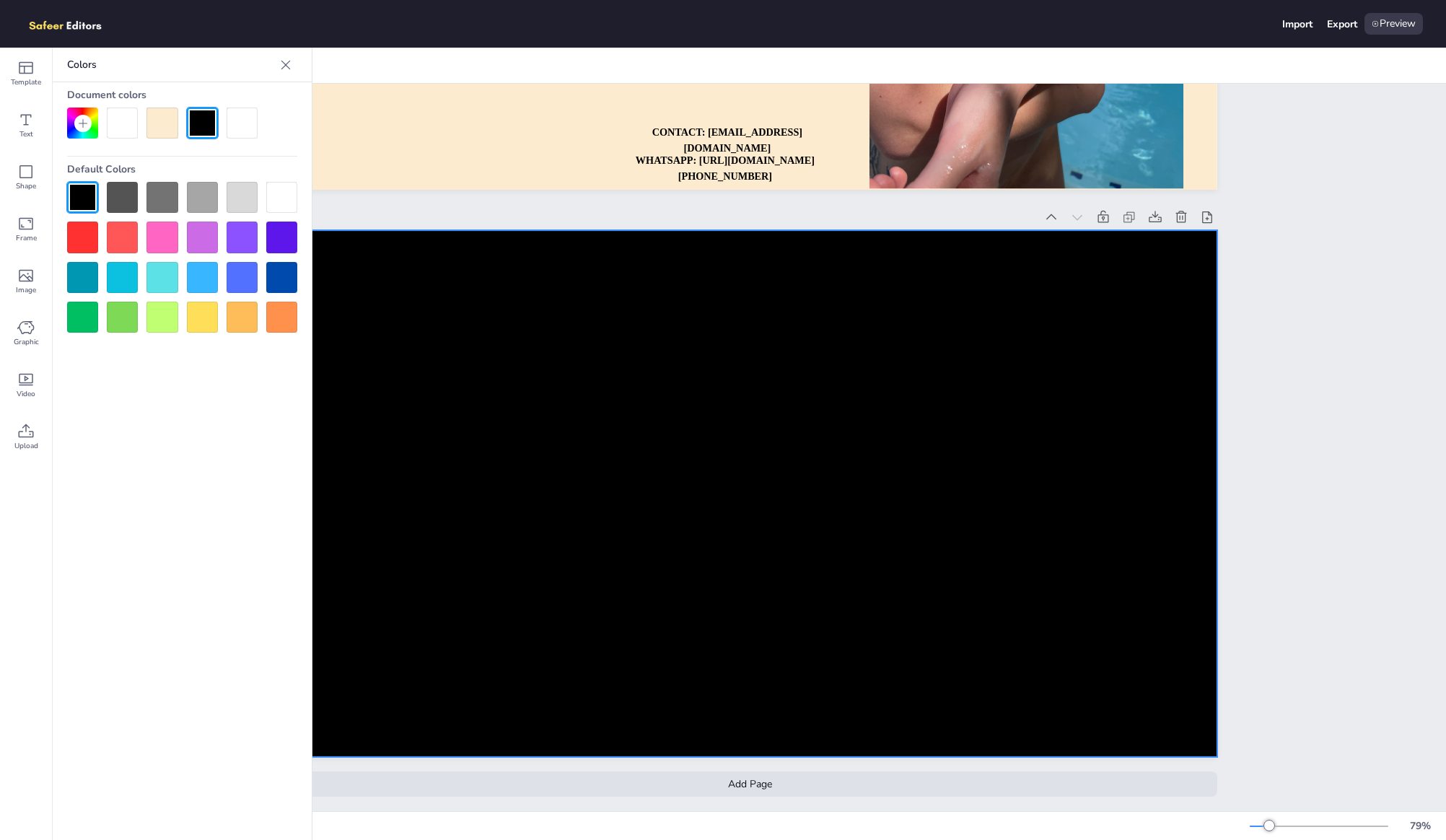
click at [1326, 345] on div "Page 1 SAFEER DESIGN EDITOR DEVELOPED WITH REACTJS WHATSAPP: [URL][DOMAIN_NAME]…" at bounding box center [750, 216] width 1393 height 1189
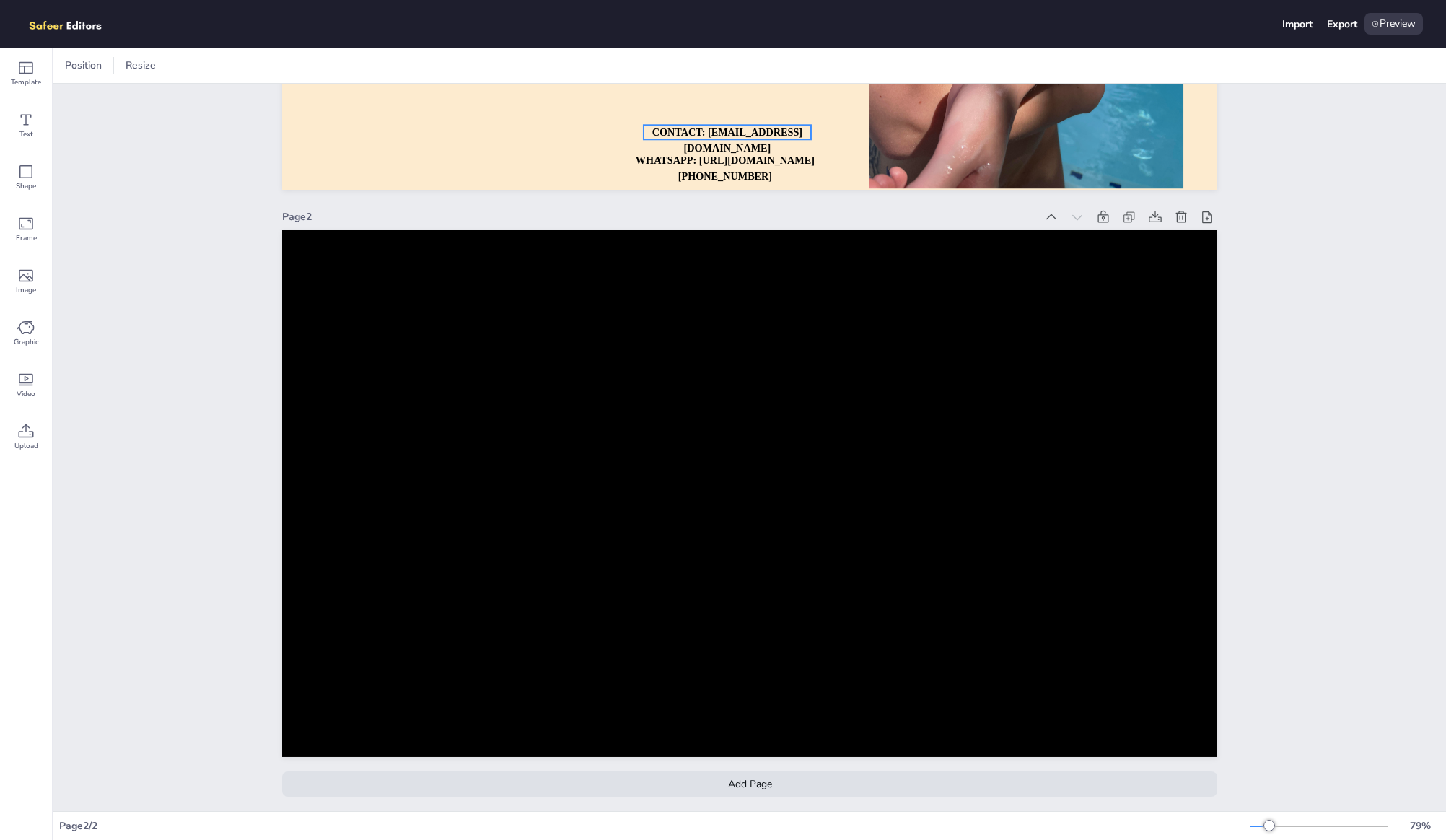
click at [786, 156] on p "CONTACT: [EMAIL_ADDRESS][DOMAIN_NAME]" at bounding box center [727, 141] width 167 height 31
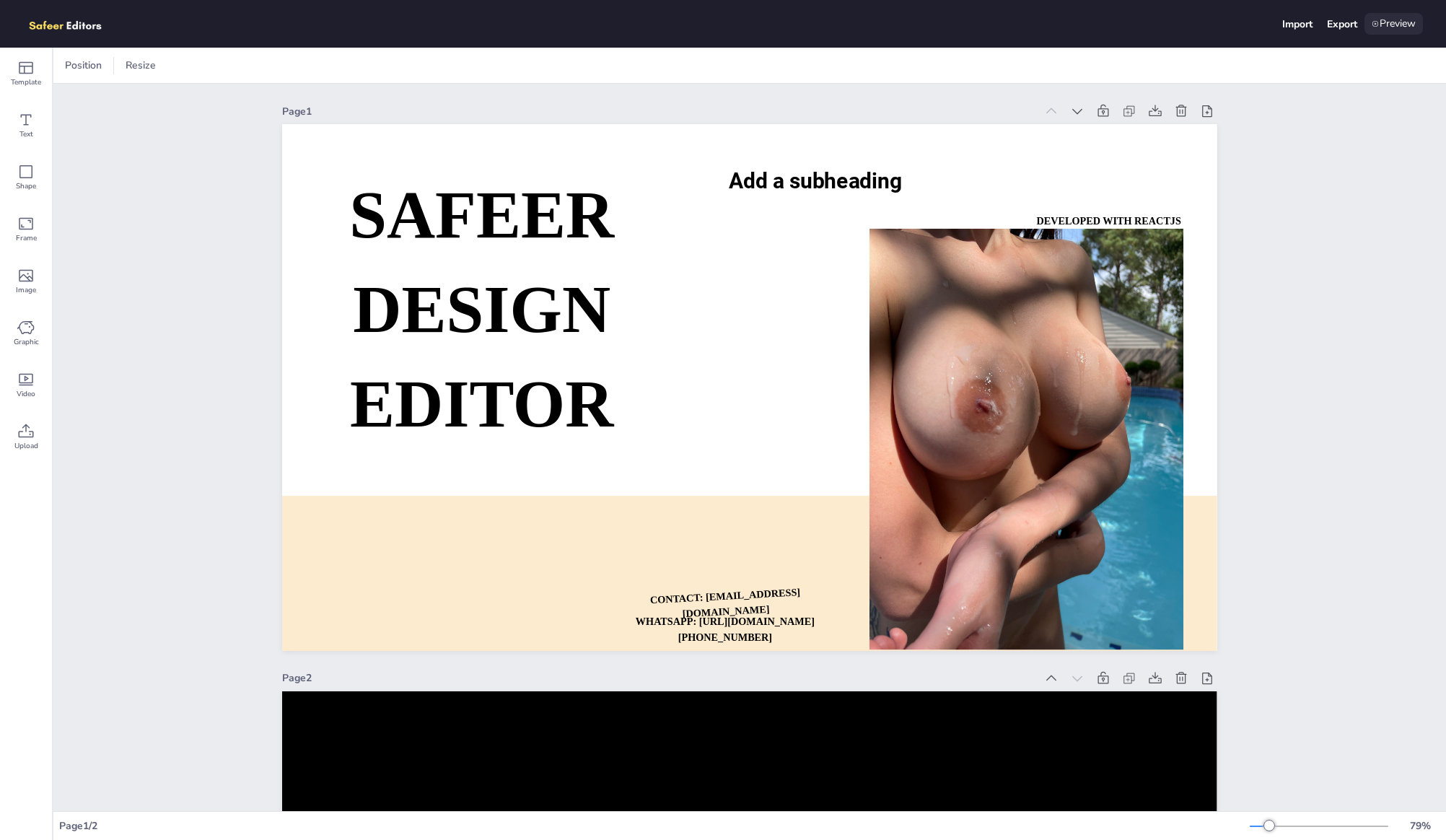
click at [1390, 28] on div "Preview" at bounding box center [1393, 23] width 58 height 21
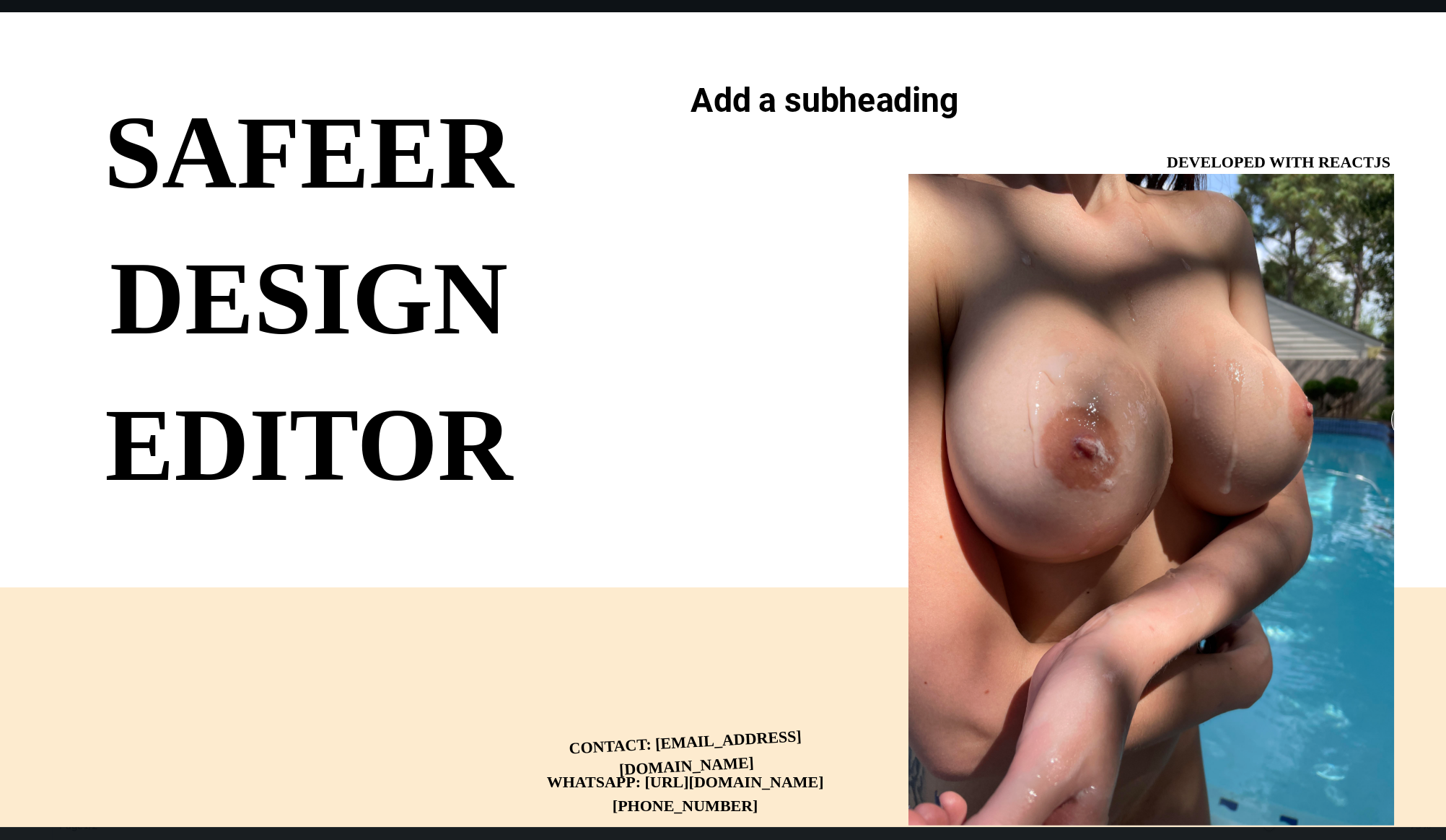
click at [1366, 3] on div "SAFEER DESIGN EDITOR DEVELOPED WITH REACTJS WHATSAPP: [URL][DOMAIN_NAME][PHONE_…" at bounding box center [723, 420] width 1446 height 840
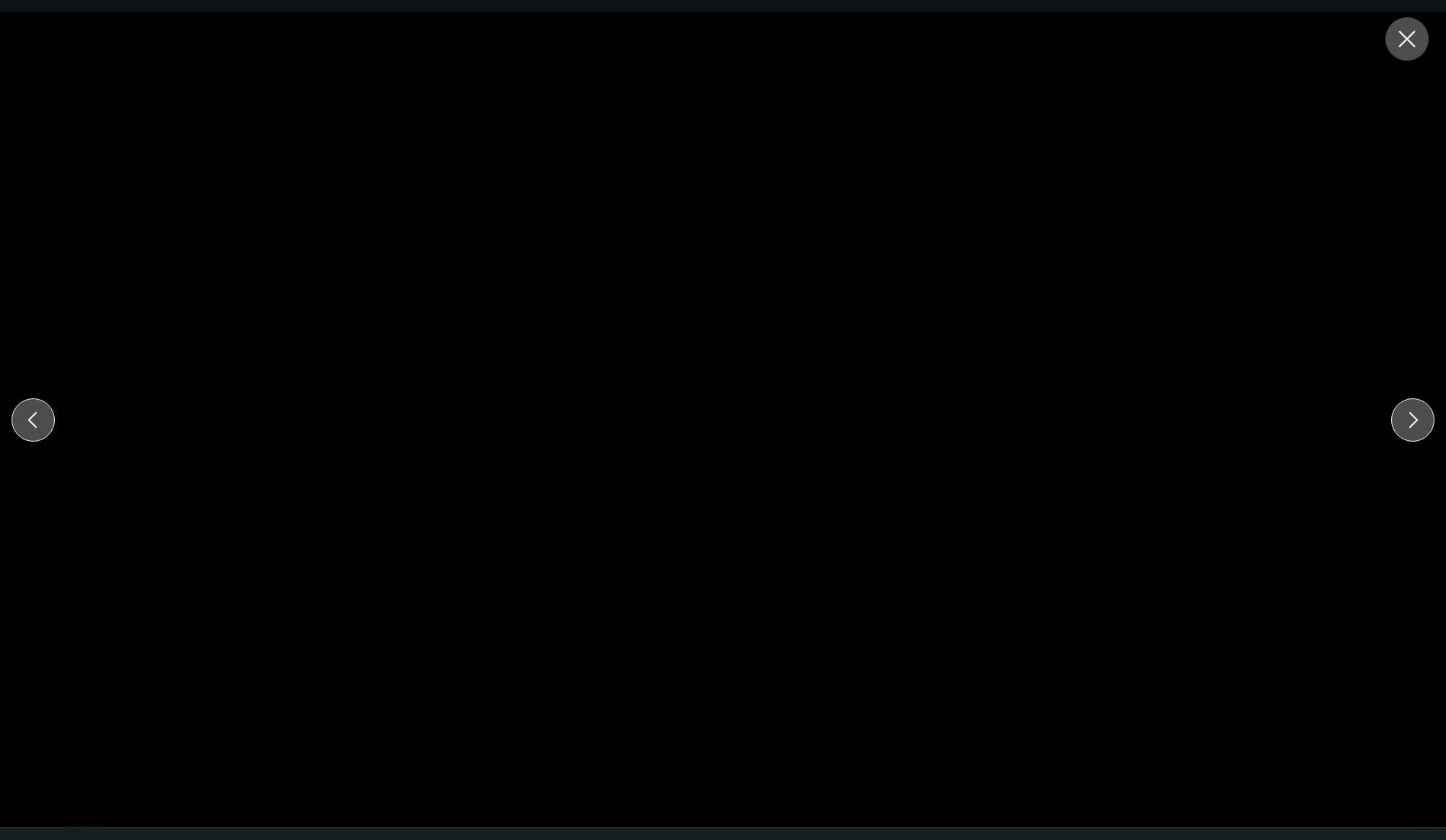
click at [1410, 47] on icon at bounding box center [1407, 39] width 26 height 26
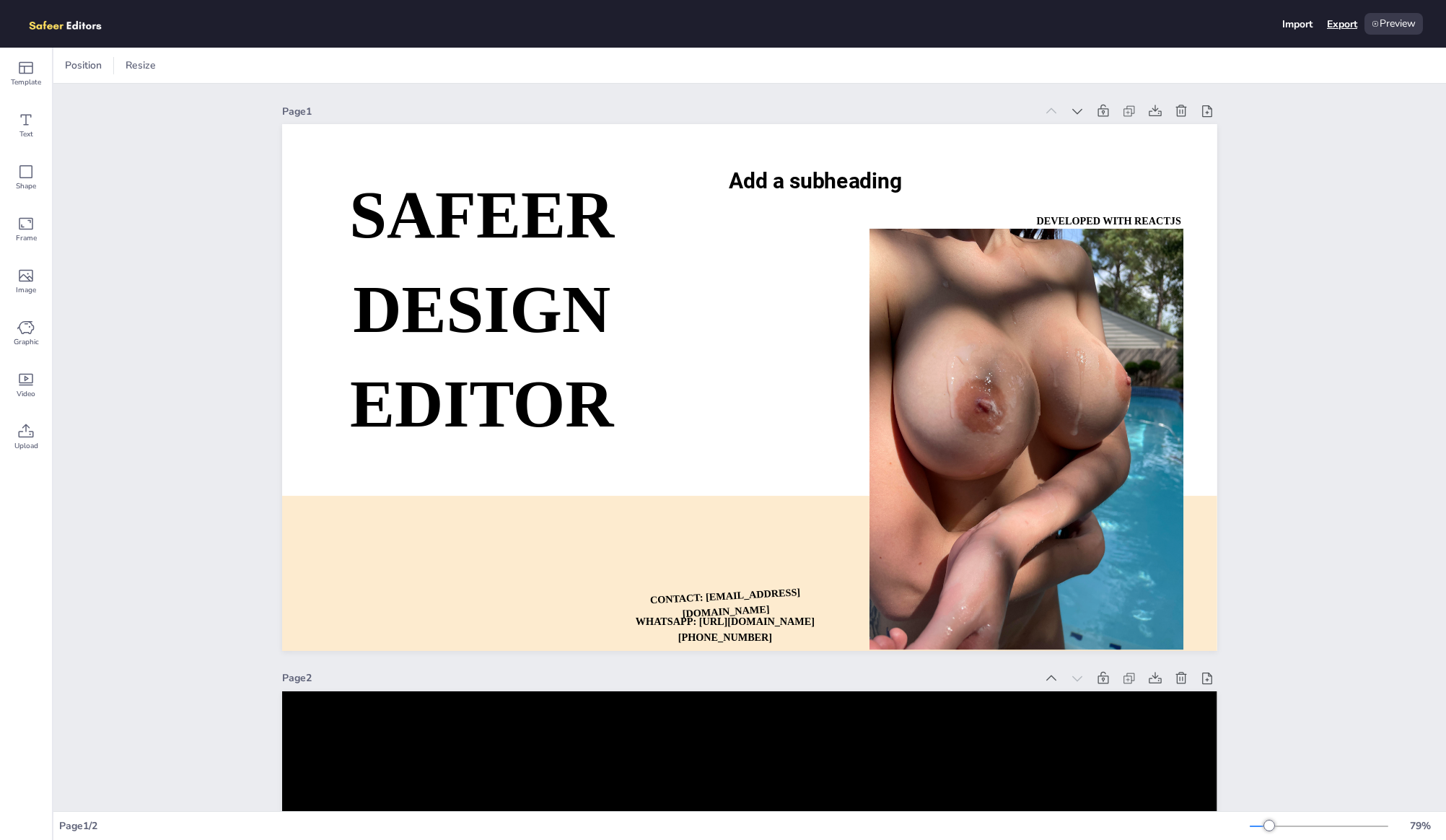
click at [1331, 28] on div "Export" at bounding box center [1342, 24] width 31 height 14
click at [1341, 28] on div "Export" at bounding box center [1342, 24] width 31 height 14
